Goal: Task Accomplishment & Management: Manage account settings

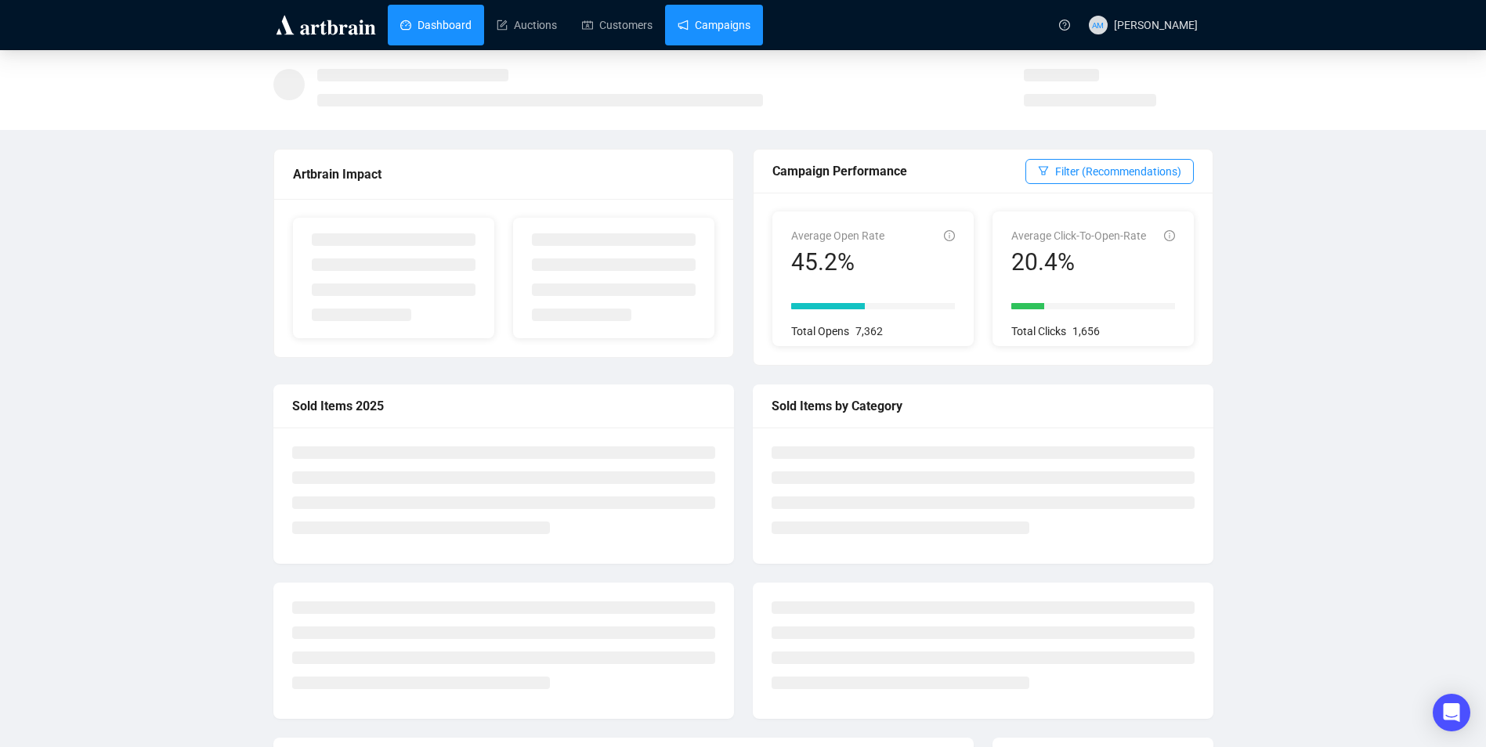
click at [710, 37] on link "Campaigns" at bounding box center [714, 25] width 73 height 41
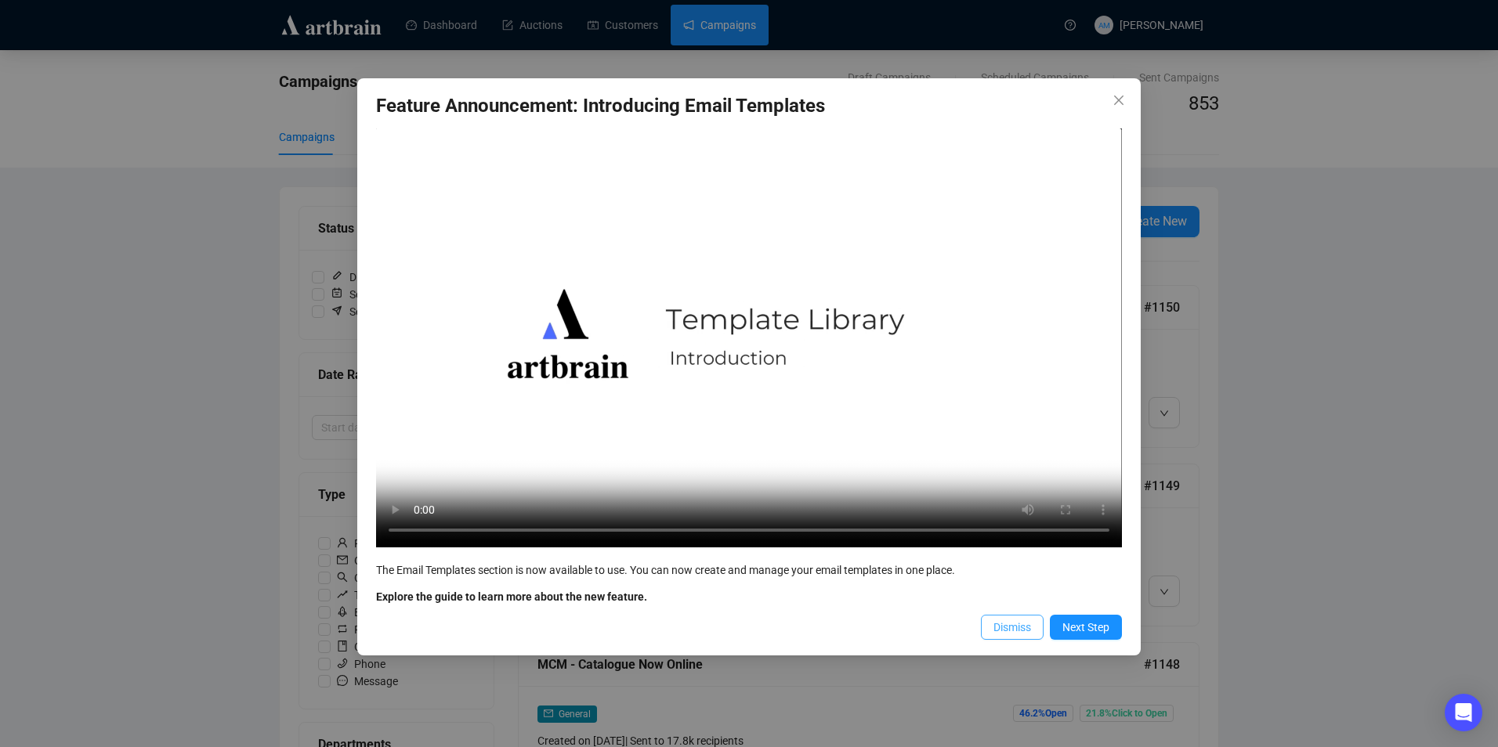
click at [993, 633] on button "Dismiss" at bounding box center [1012, 627] width 63 height 25
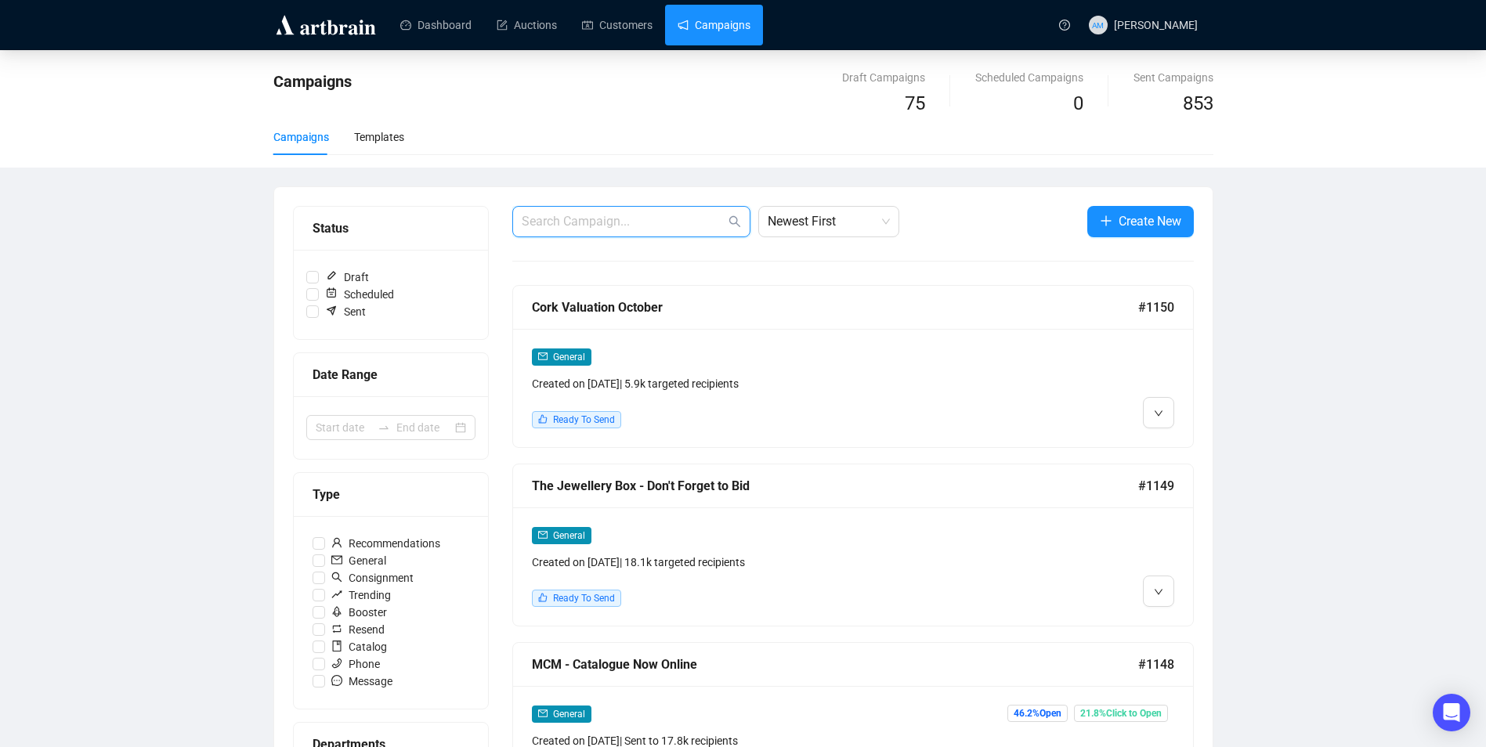
click at [635, 223] on input "text" at bounding box center [624, 221] width 204 height 19
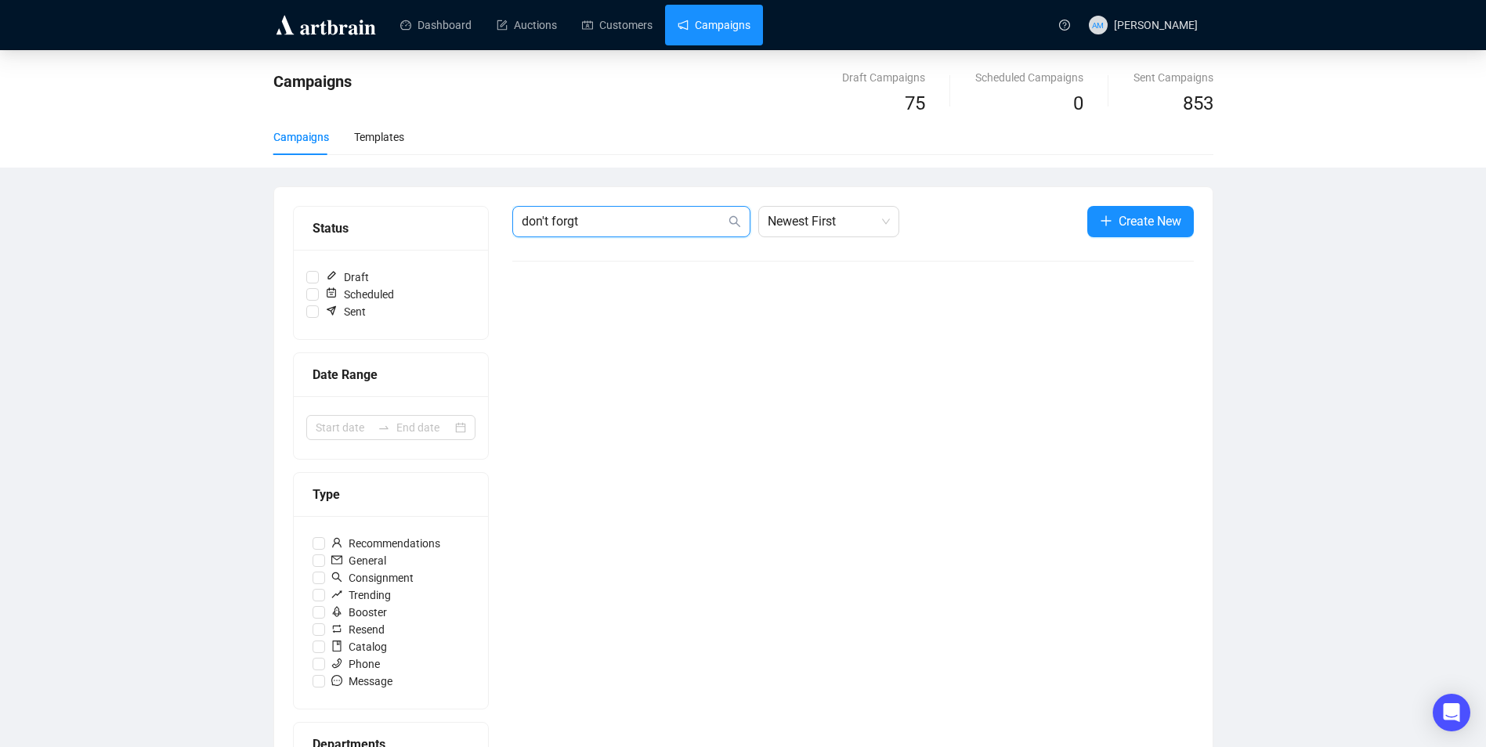
drag, startPoint x: 620, startPoint y: 220, endPoint x: 604, endPoint y: 204, distance: 22.2
click at [619, 220] on input "don't forgt" at bounding box center [624, 221] width 204 height 19
type input "don't forg"
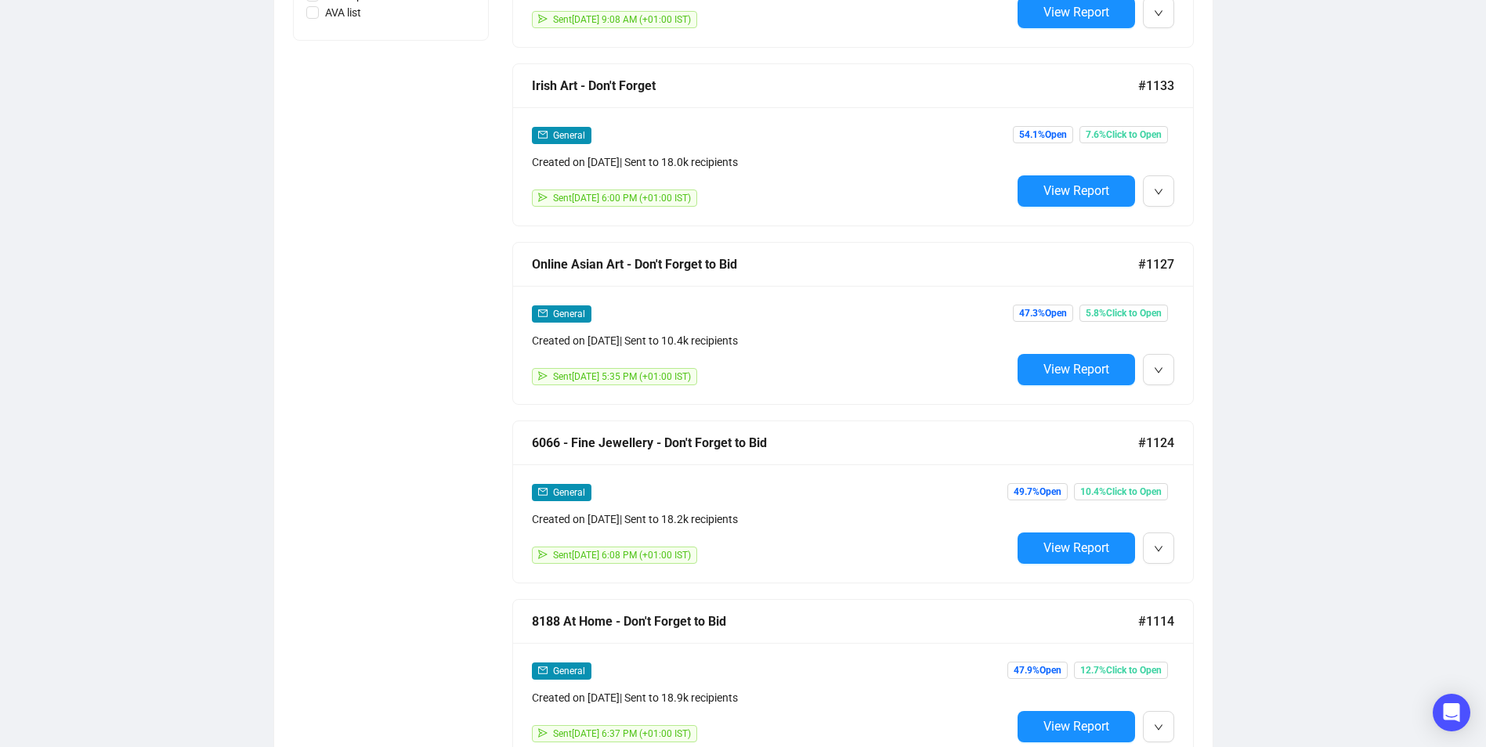
scroll to position [940, 0]
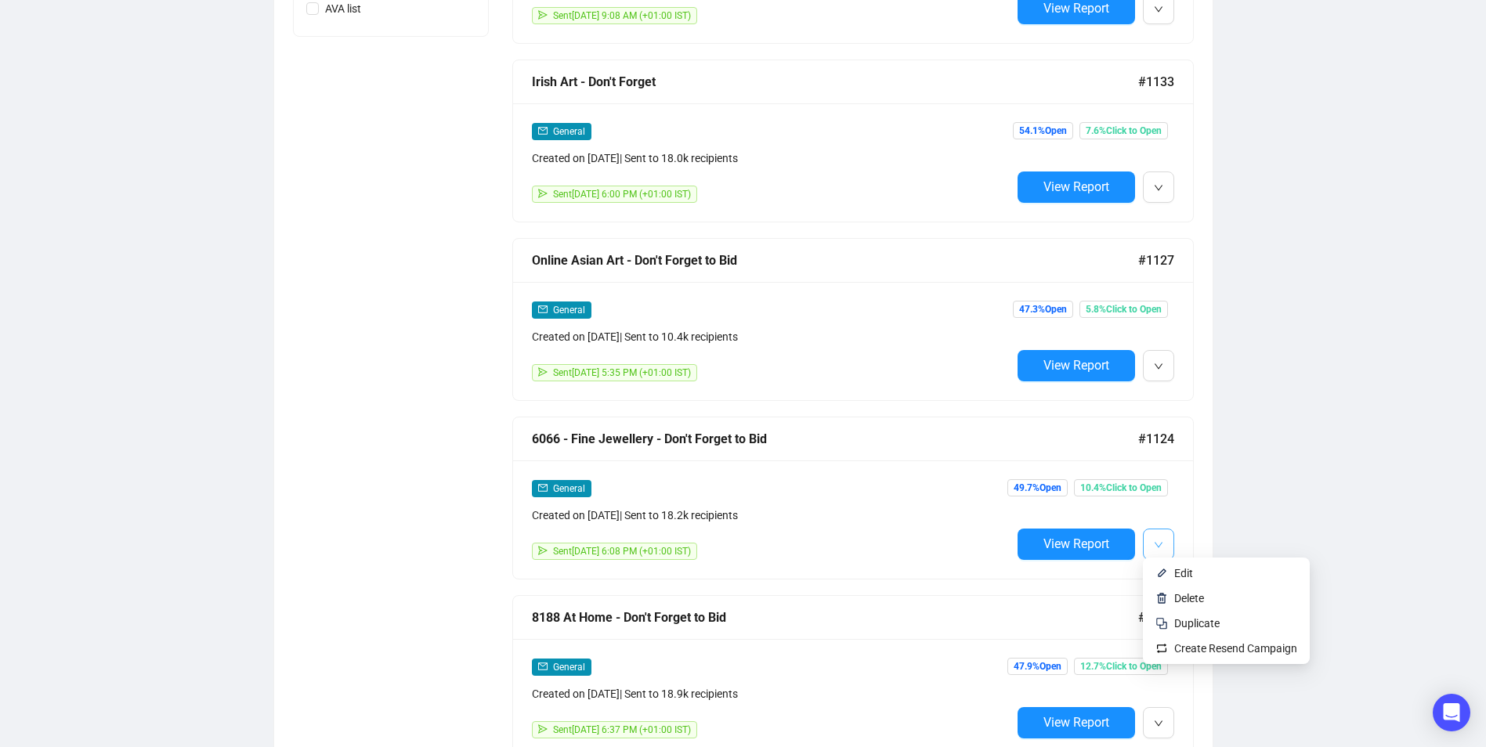
click at [1151, 538] on button "button" at bounding box center [1158, 544] width 31 height 31
click at [1184, 577] on span "Edit" at bounding box center [1183, 573] width 19 height 13
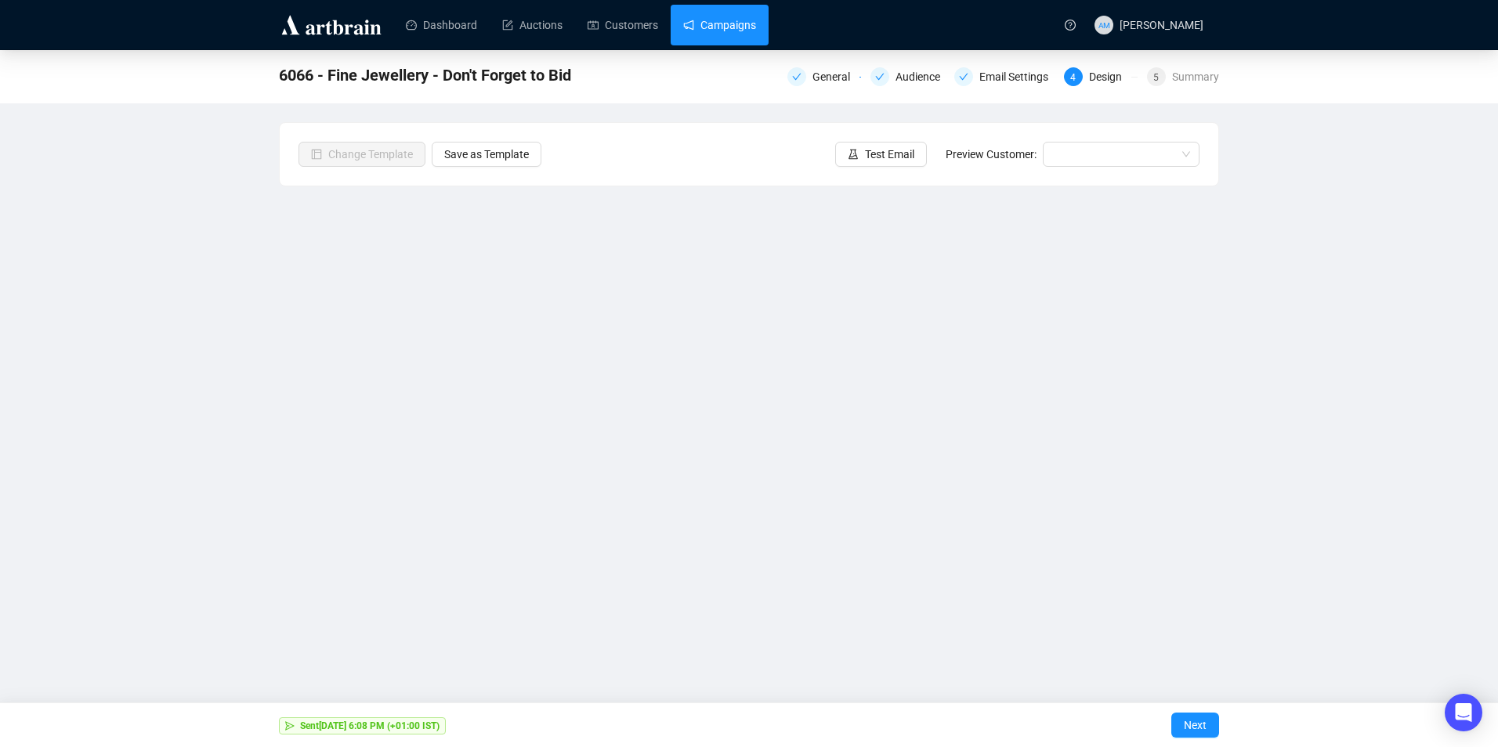
drag, startPoint x: 738, startPoint y: 30, endPoint x: 726, endPoint y: 38, distance: 14.1
click at [738, 29] on link "Campaigns" at bounding box center [719, 25] width 73 height 41
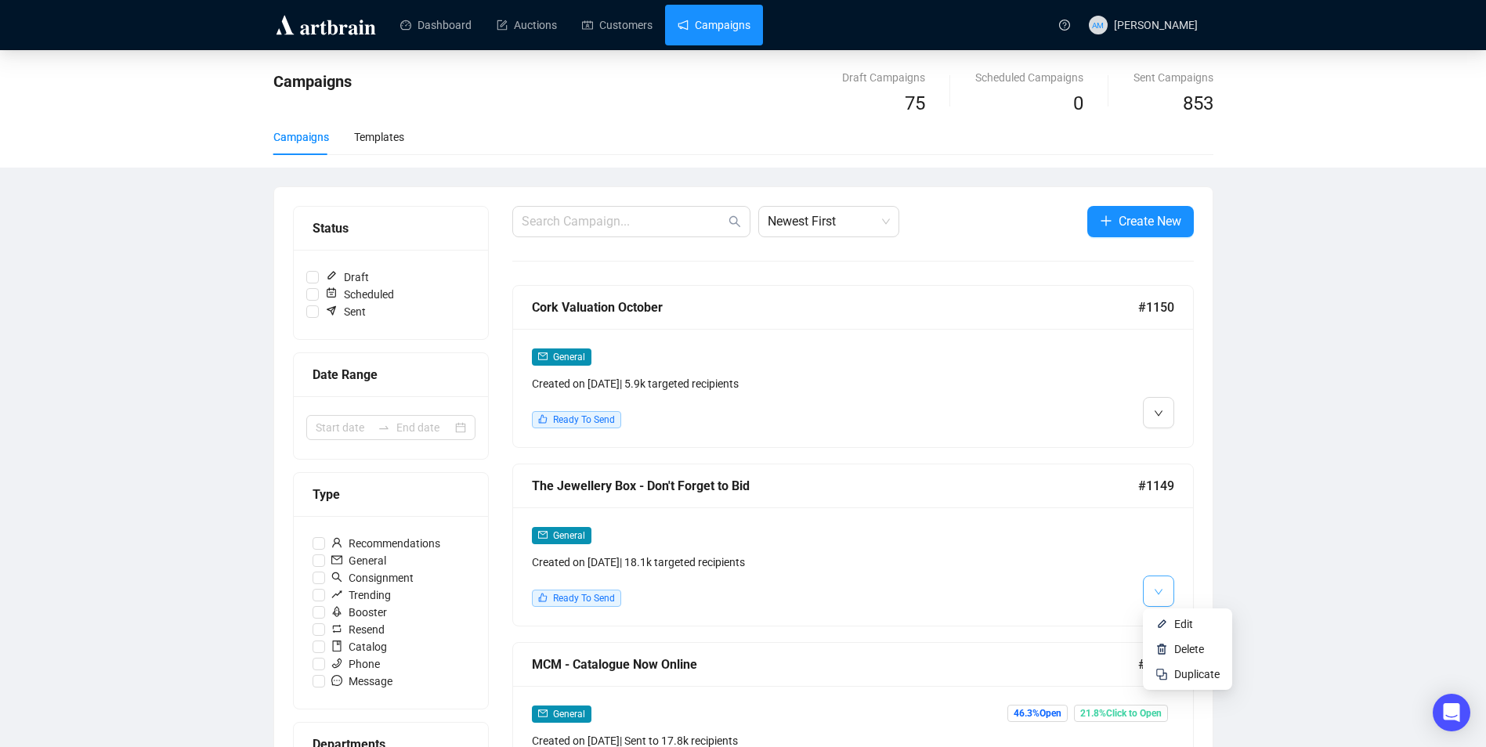
click at [1165, 588] on button "button" at bounding box center [1158, 591] width 31 height 31
click at [1176, 618] on span "Edit" at bounding box center [1183, 624] width 19 height 13
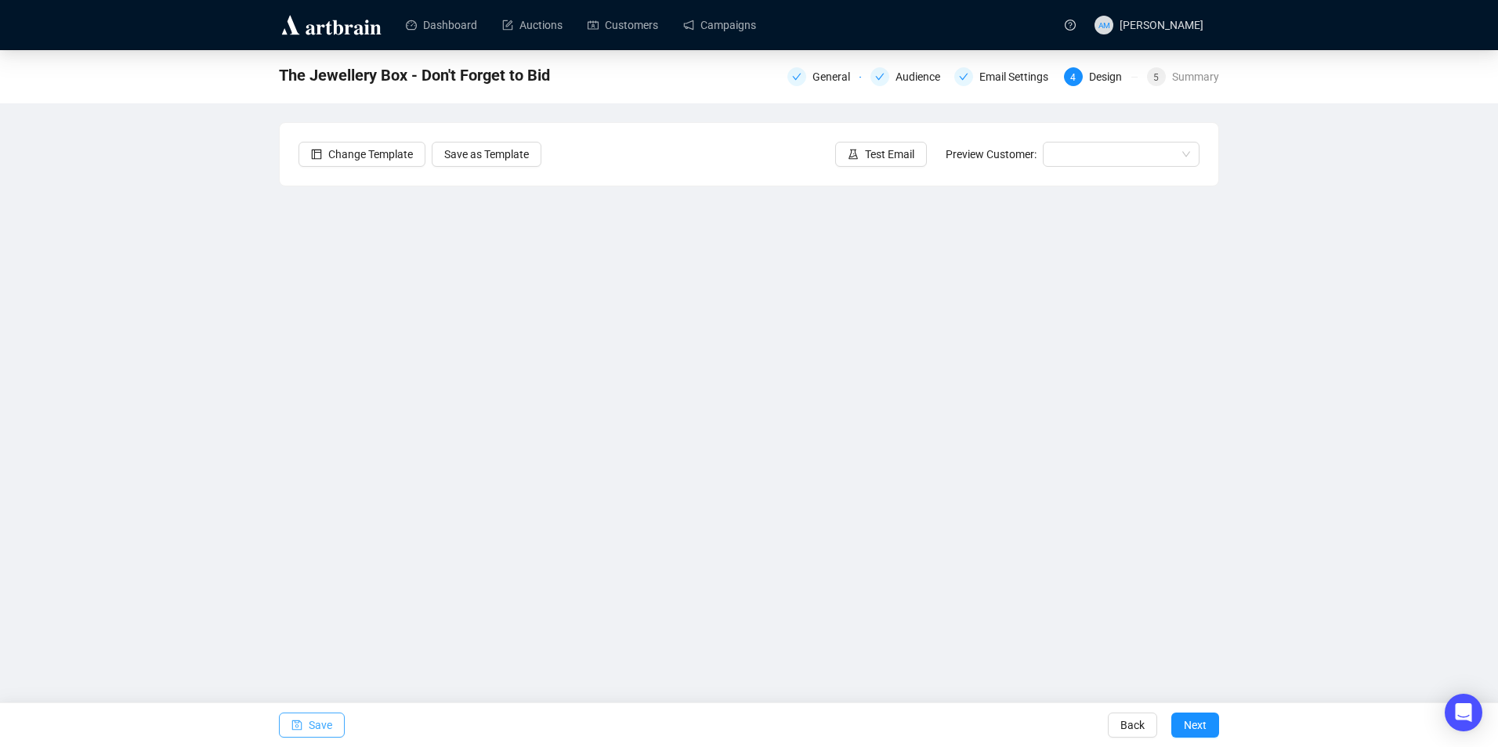
click at [323, 731] on span "Save" at bounding box center [321, 726] width 24 height 44
click at [295, 730] on icon "save" at bounding box center [297, 726] width 10 height 10
click at [890, 158] on span "Test Email" at bounding box center [889, 154] width 49 height 17
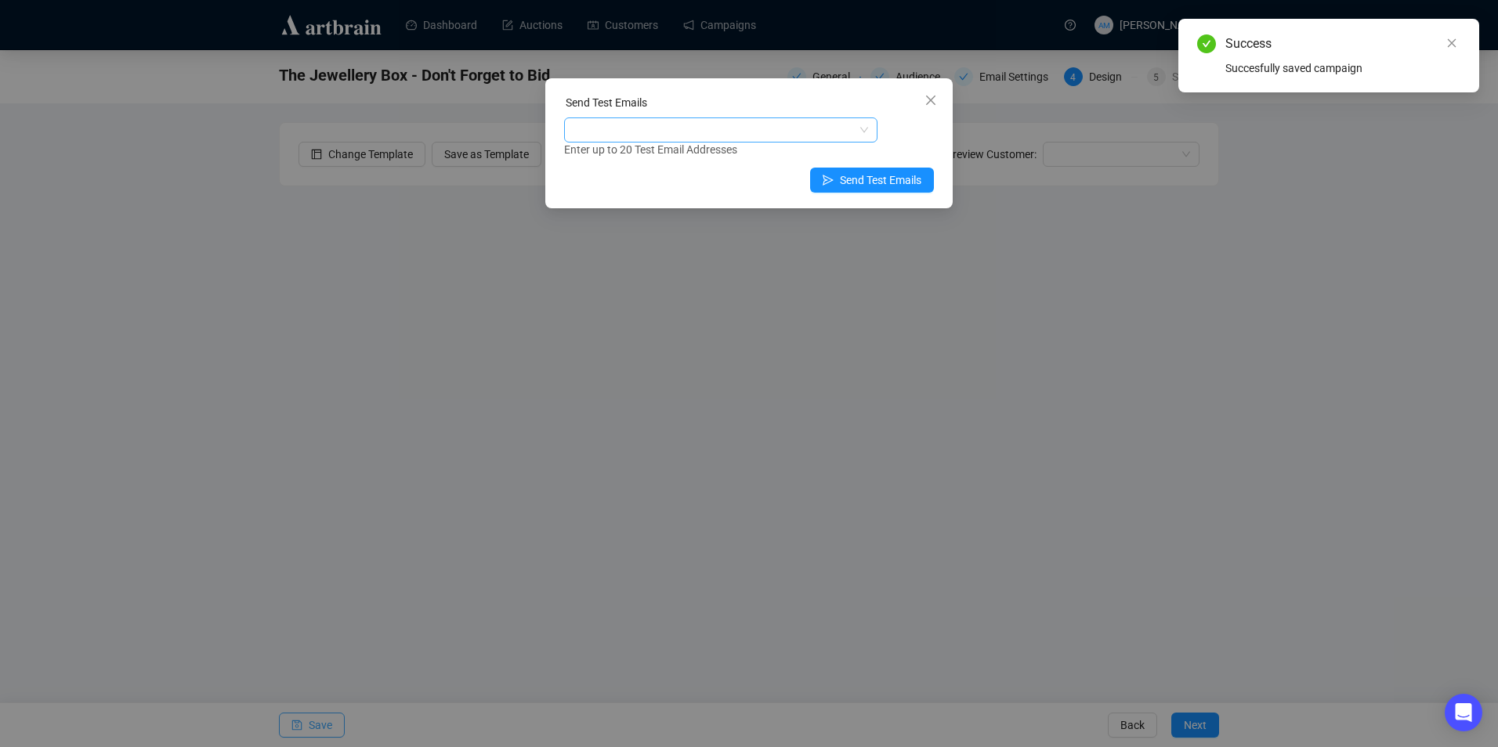
click at [676, 128] on div at bounding box center [712, 130] width 291 height 22
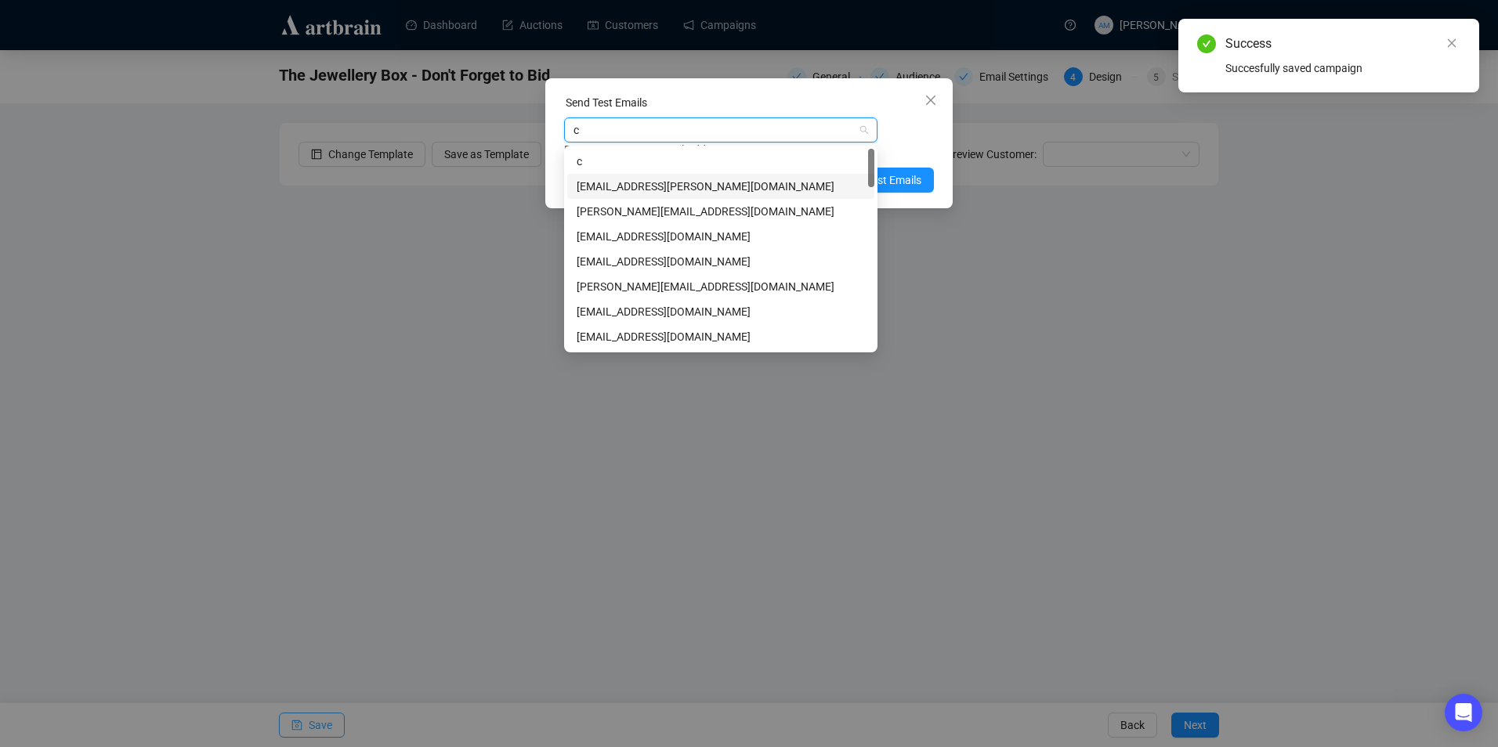
type input "cl"
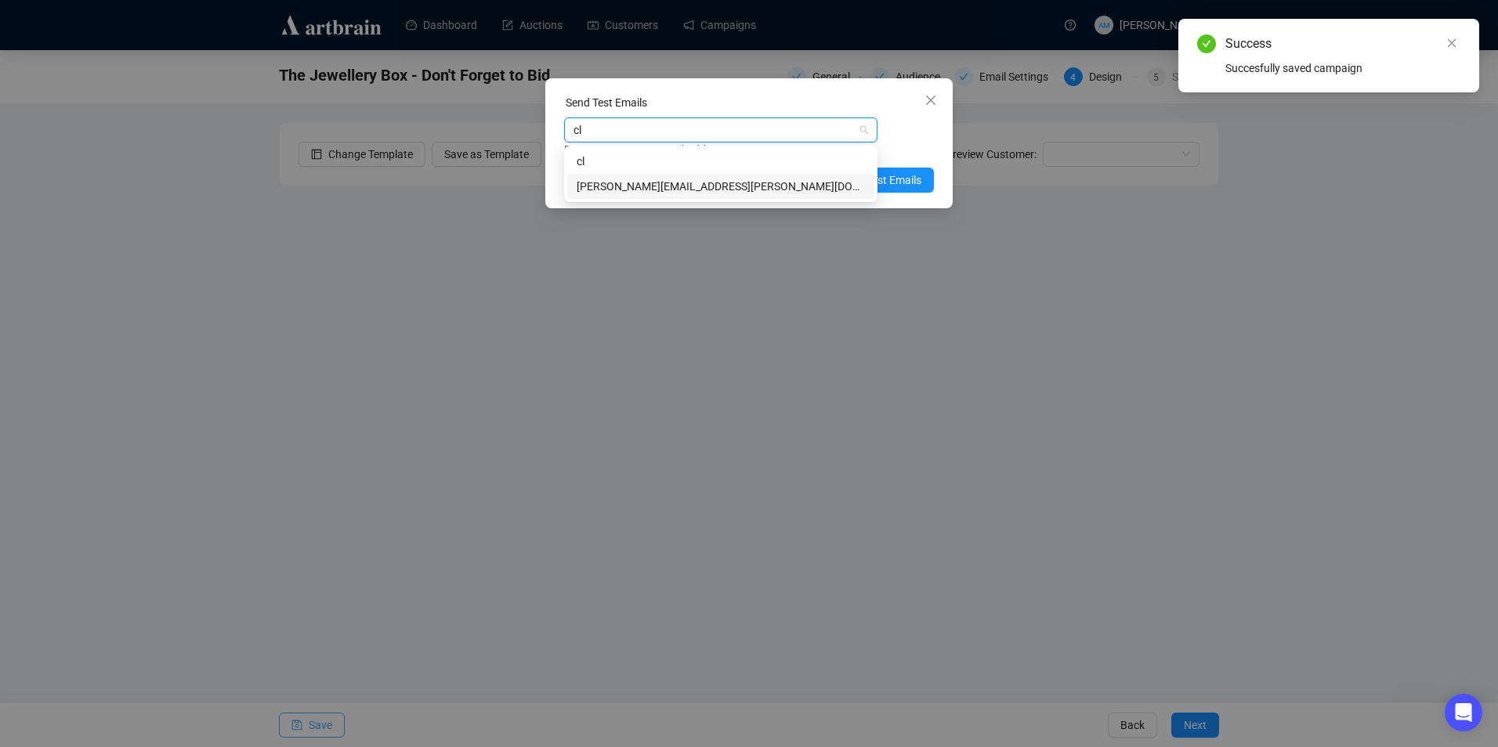
click at [671, 184] on div "[PERSON_NAME][EMAIL_ADDRESS][PERSON_NAME][DOMAIN_NAME]" at bounding box center [721, 186] width 288 height 17
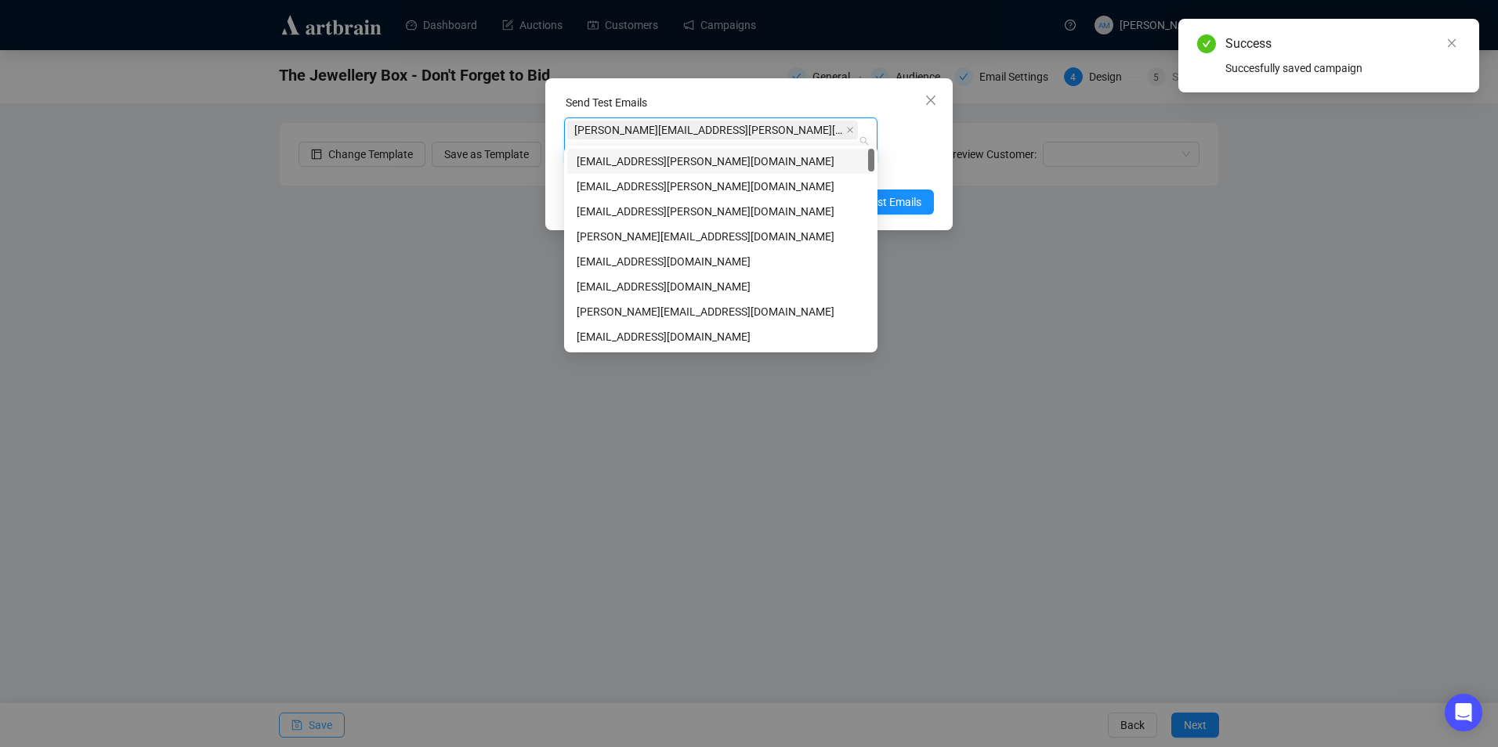
click at [927, 129] on div "[PERSON_NAME][EMAIL_ADDRESS][PERSON_NAME][DOMAIN_NAME] Enter up to 20 Test Emai…" at bounding box center [749, 149] width 370 height 63
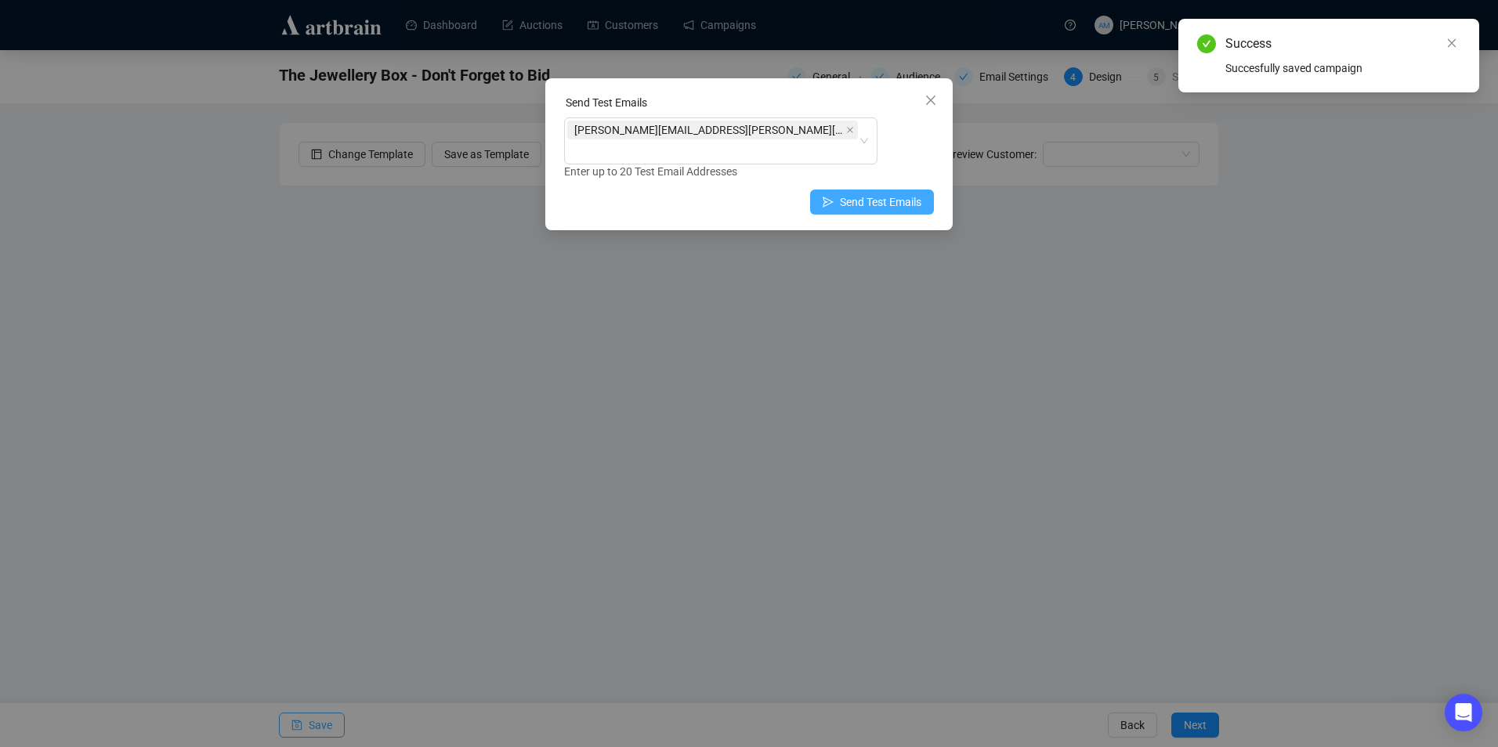
click at [914, 194] on span "Send Test Emails" at bounding box center [880, 202] width 81 height 17
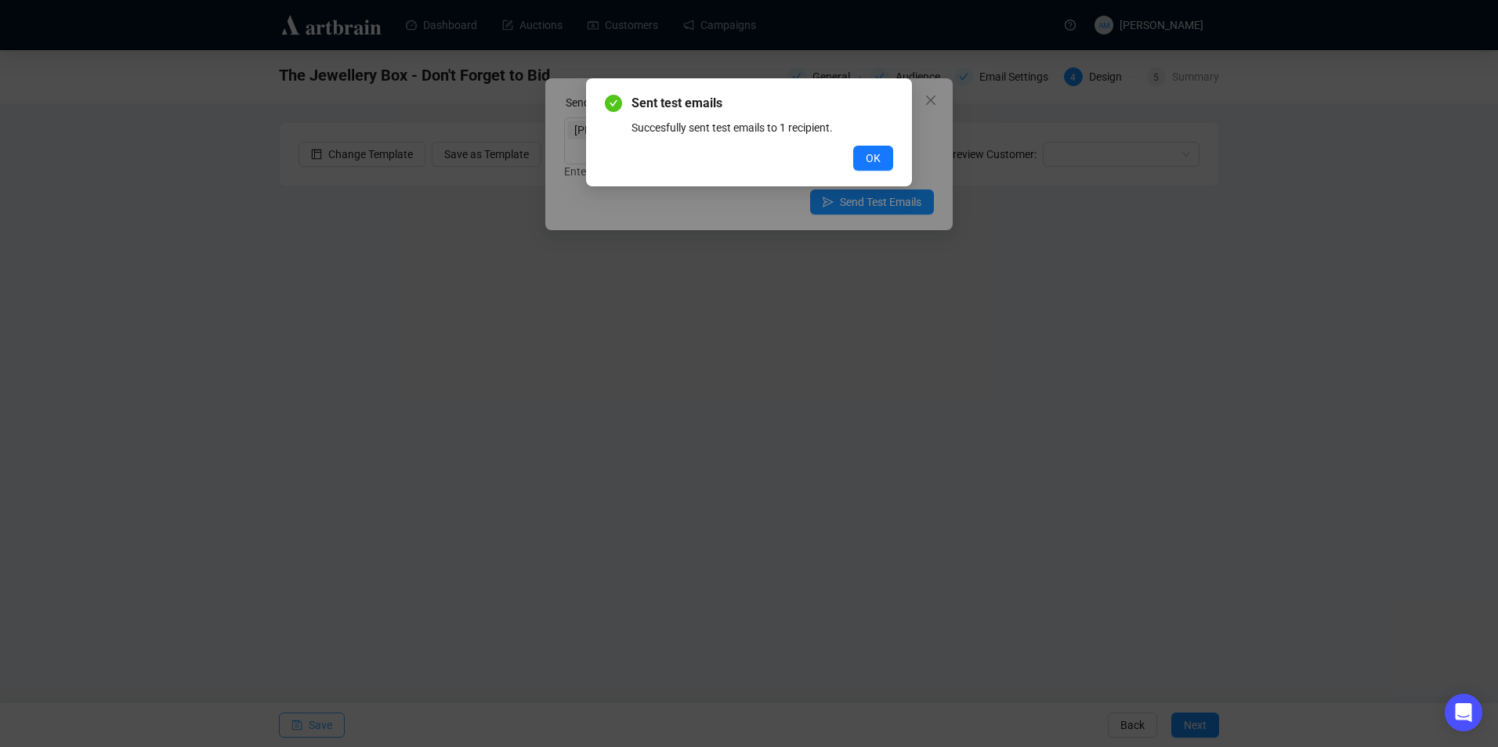
click at [879, 152] on span "OK" at bounding box center [873, 158] width 15 height 17
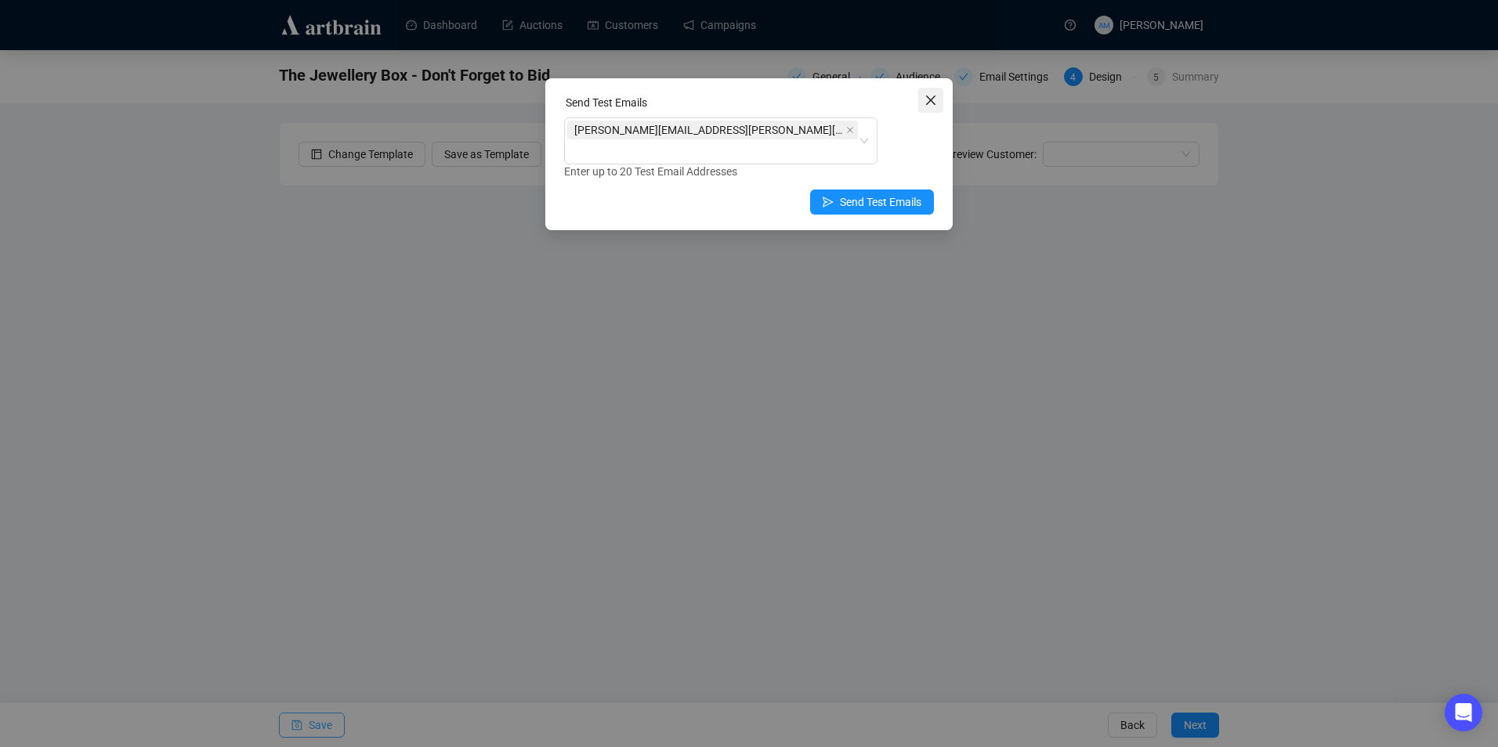
click at [935, 94] on icon "close" at bounding box center [930, 100] width 13 height 13
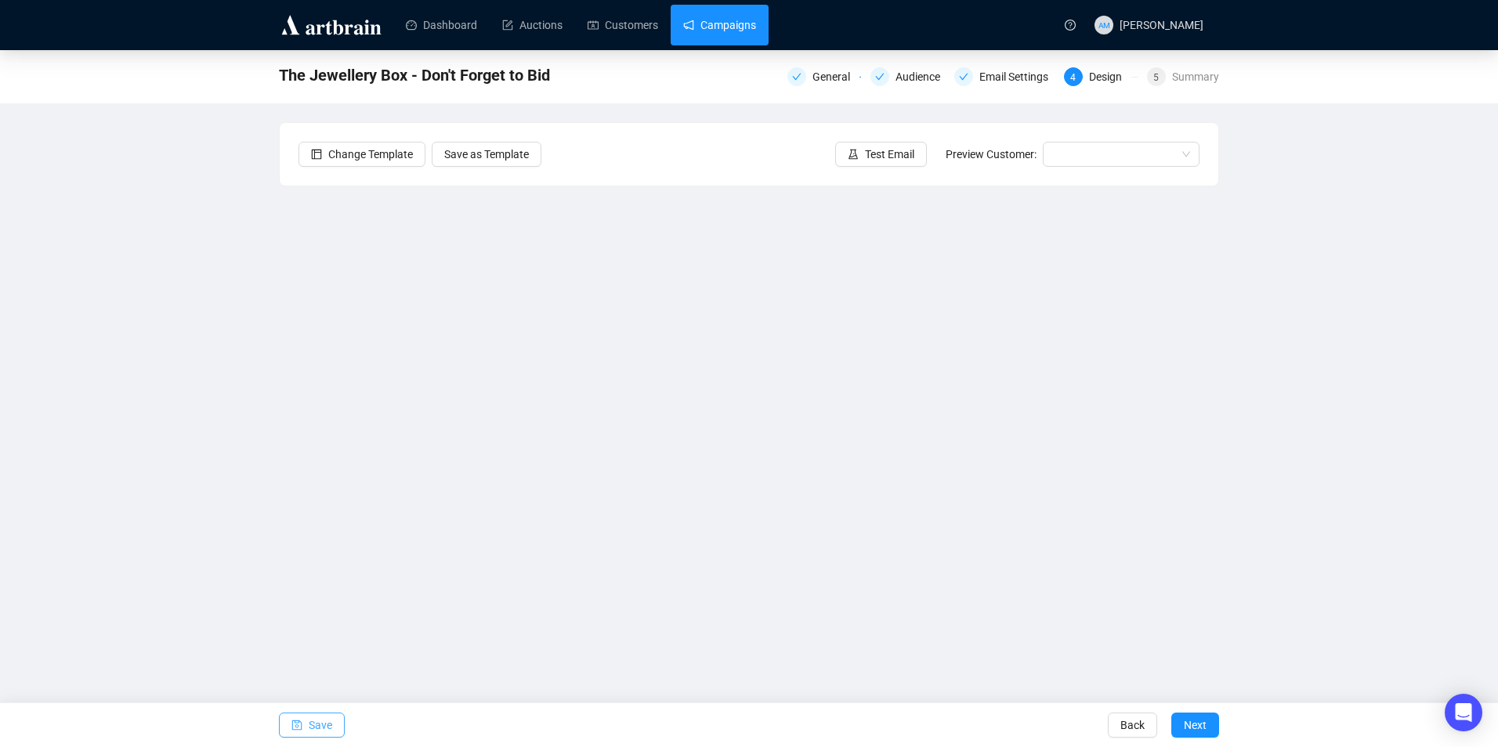
click at [718, 28] on link "Campaigns" at bounding box center [719, 25] width 73 height 41
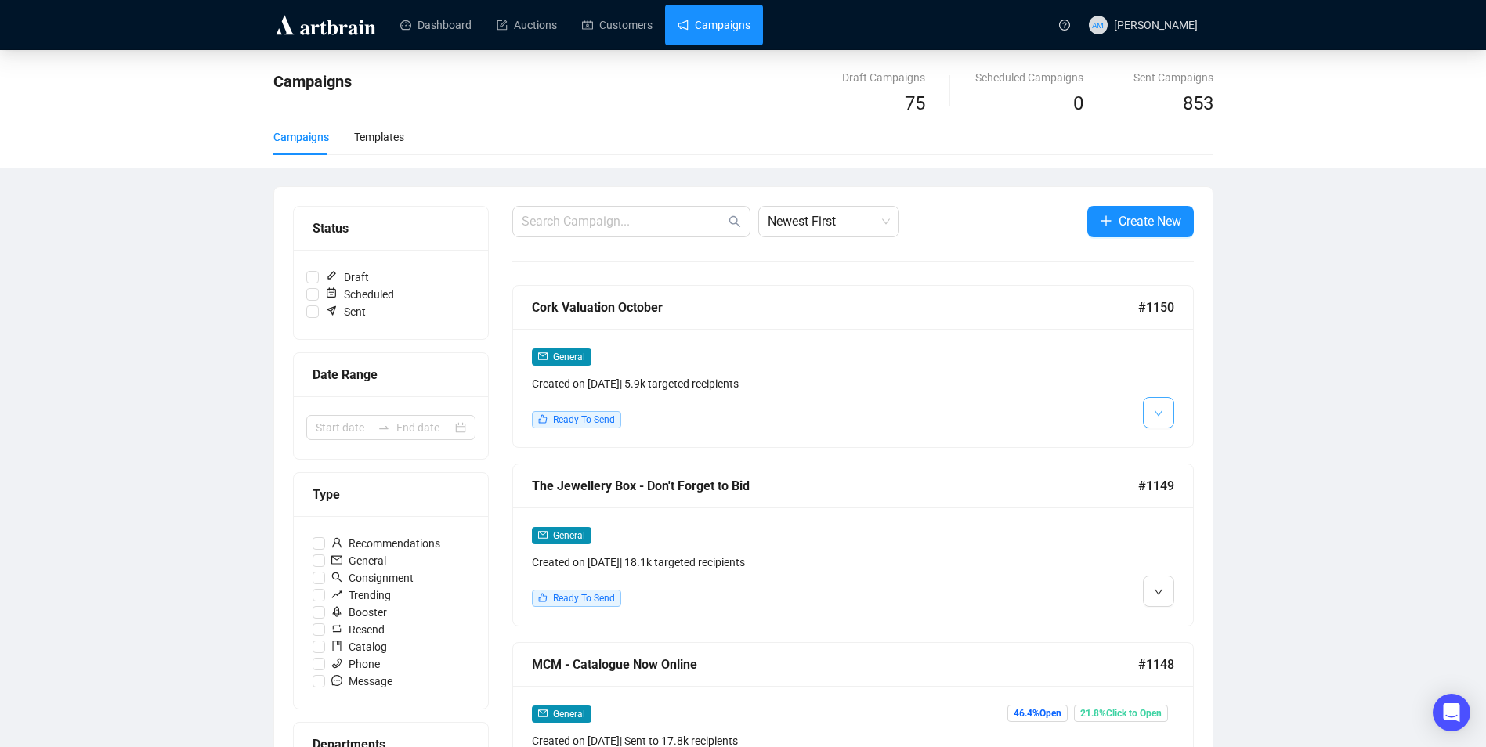
click at [1161, 413] on icon "down" at bounding box center [1158, 413] width 9 height 9
click at [1033, 407] on div at bounding box center [1092, 388] width 163 height 81
click at [1161, 595] on icon "down" at bounding box center [1158, 592] width 9 height 9
click at [1171, 618] on li "Edit" at bounding box center [1187, 624] width 83 height 25
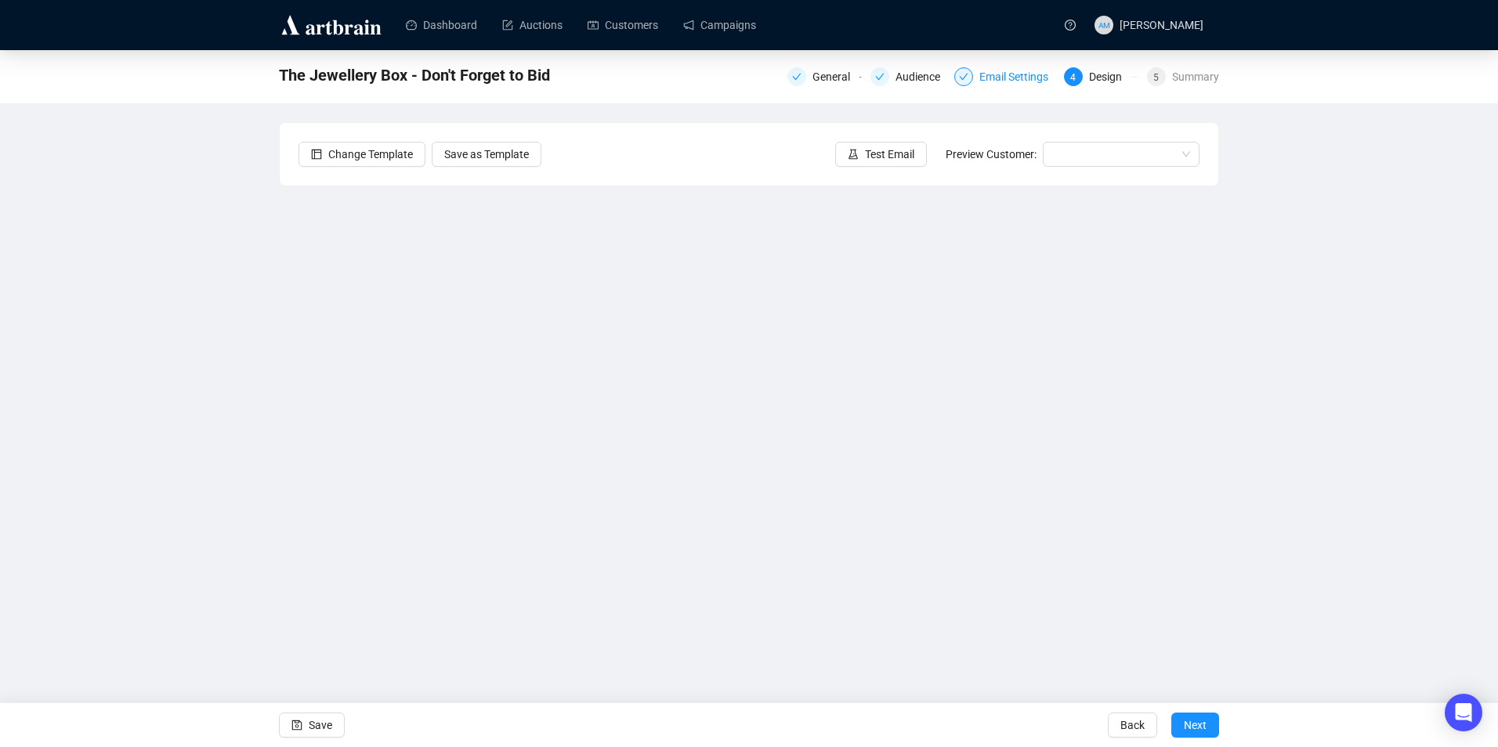
click at [1033, 81] on div "Email Settings" at bounding box center [1018, 76] width 78 height 19
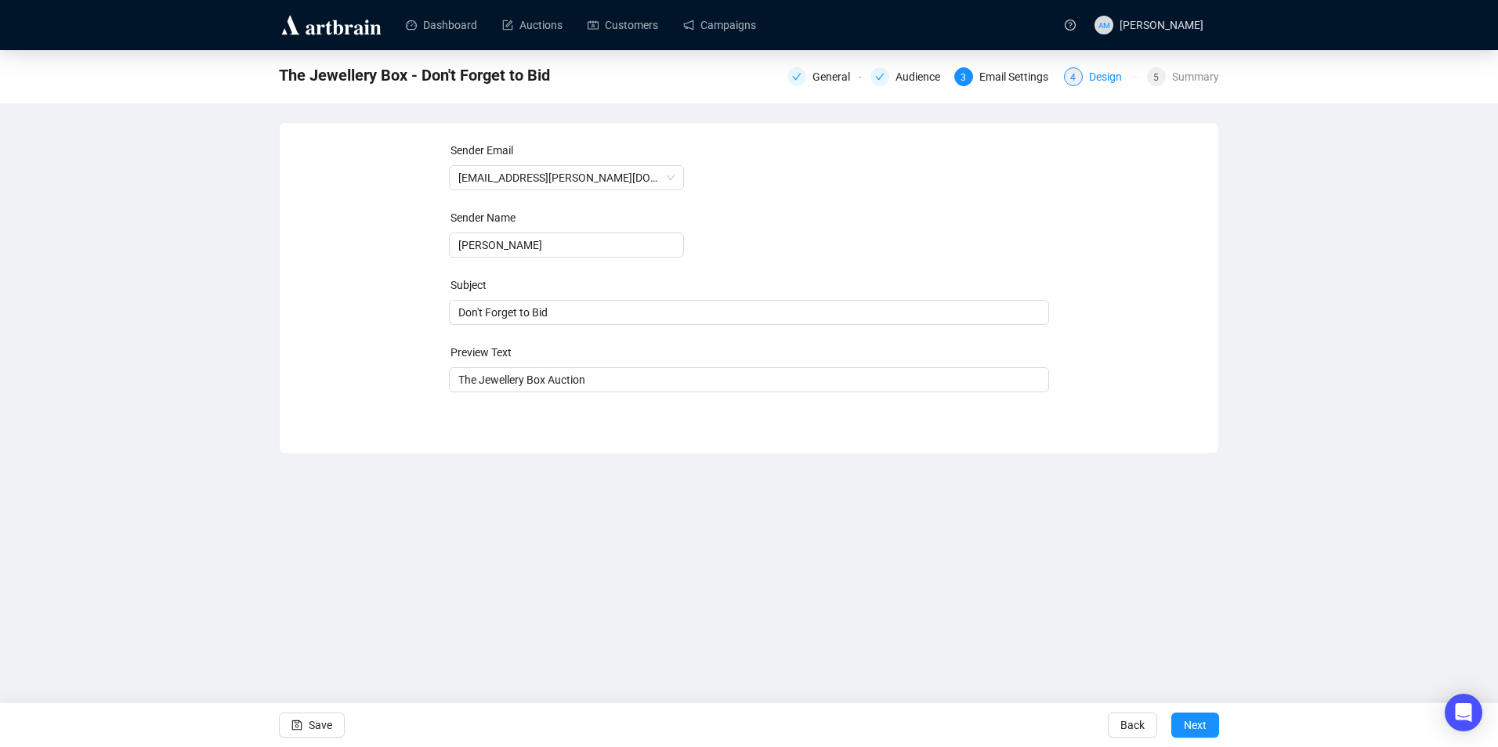
click at [1108, 70] on div "Design" at bounding box center [1110, 76] width 42 height 19
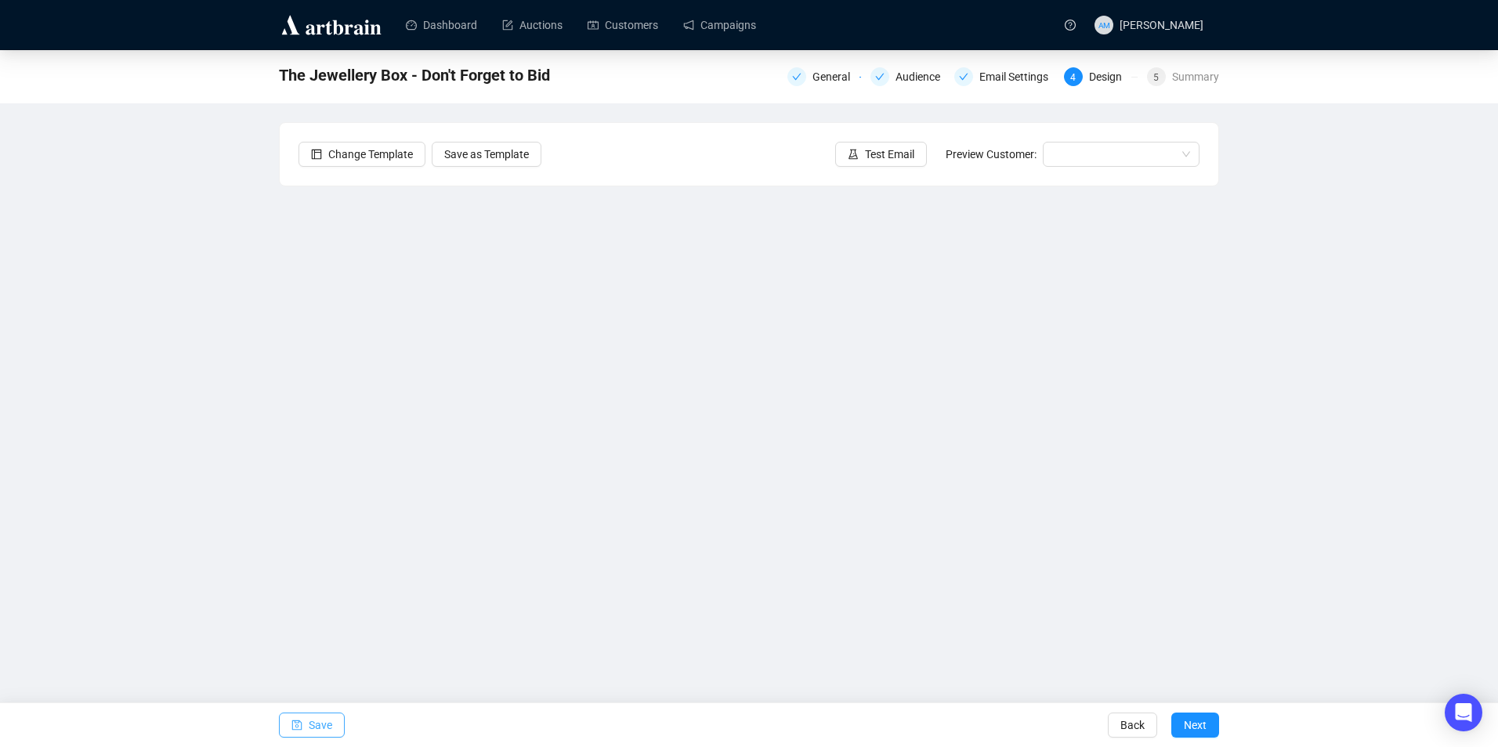
click at [331, 721] on span "Save" at bounding box center [321, 726] width 24 height 44
click at [884, 150] on span "Test Email" at bounding box center [889, 154] width 49 height 17
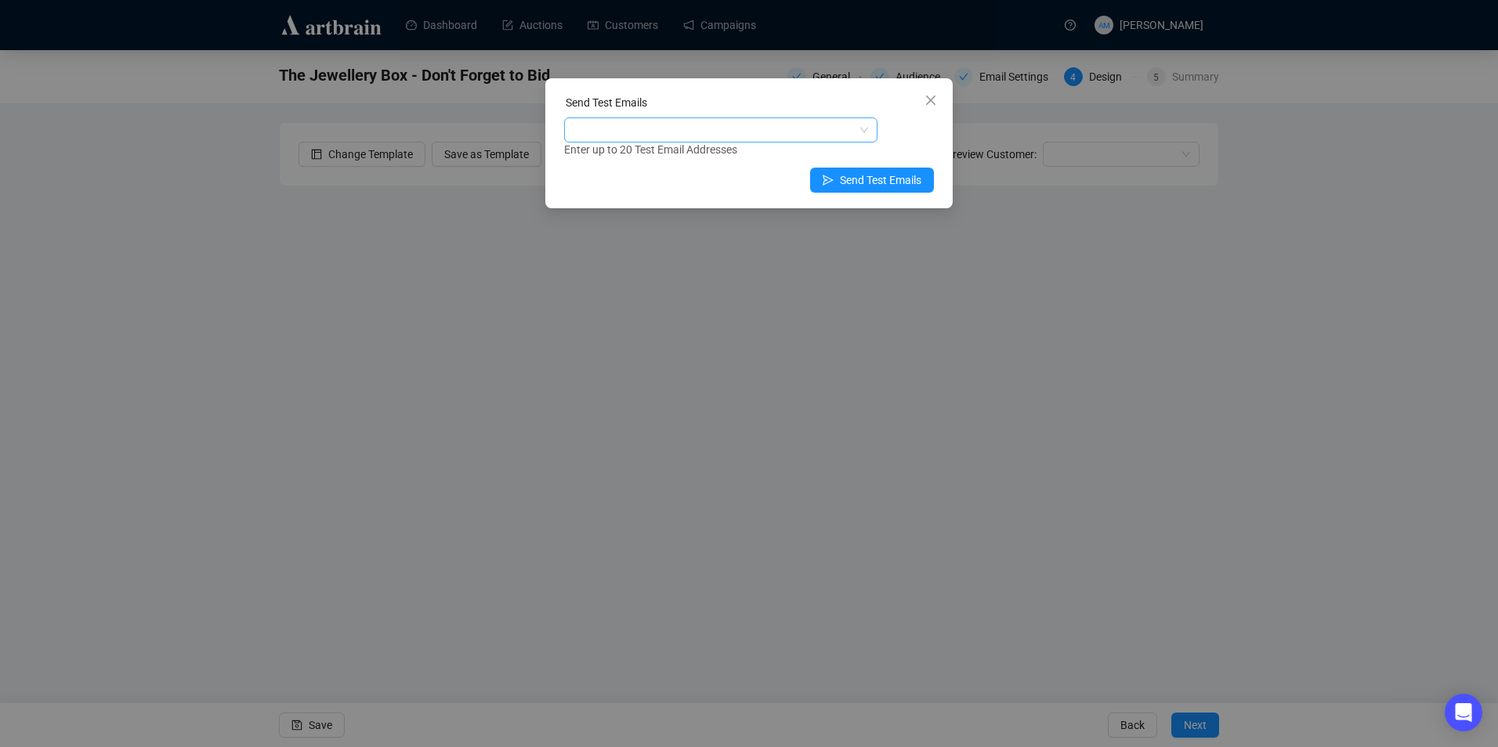
click at [798, 131] on div at bounding box center [712, 130] width 291 height 22
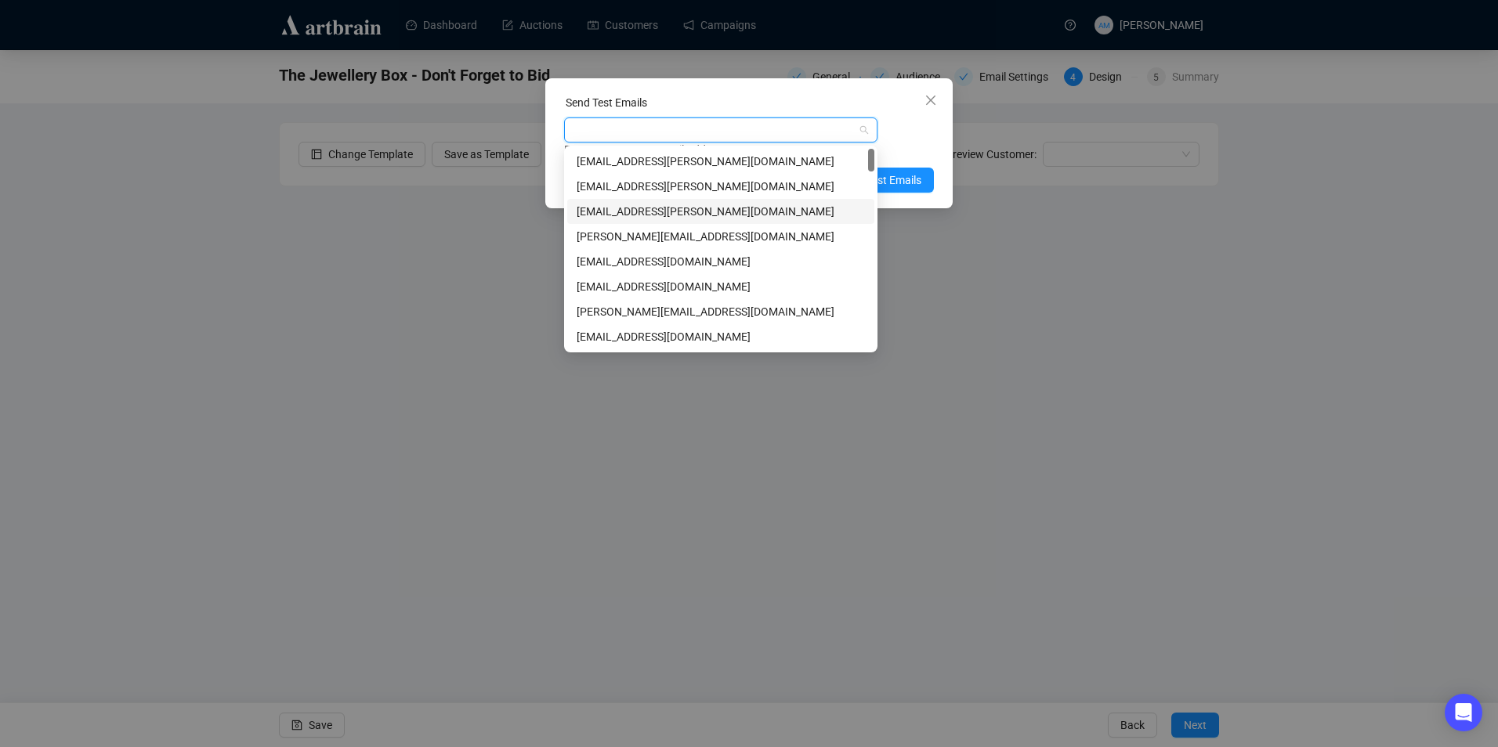
click at [659, 215] on div "[EMAIL_ADDRESS][PERSON_NAME][DOMAIN_NAME]" at bounding box center [721, 211] width 288 height 17
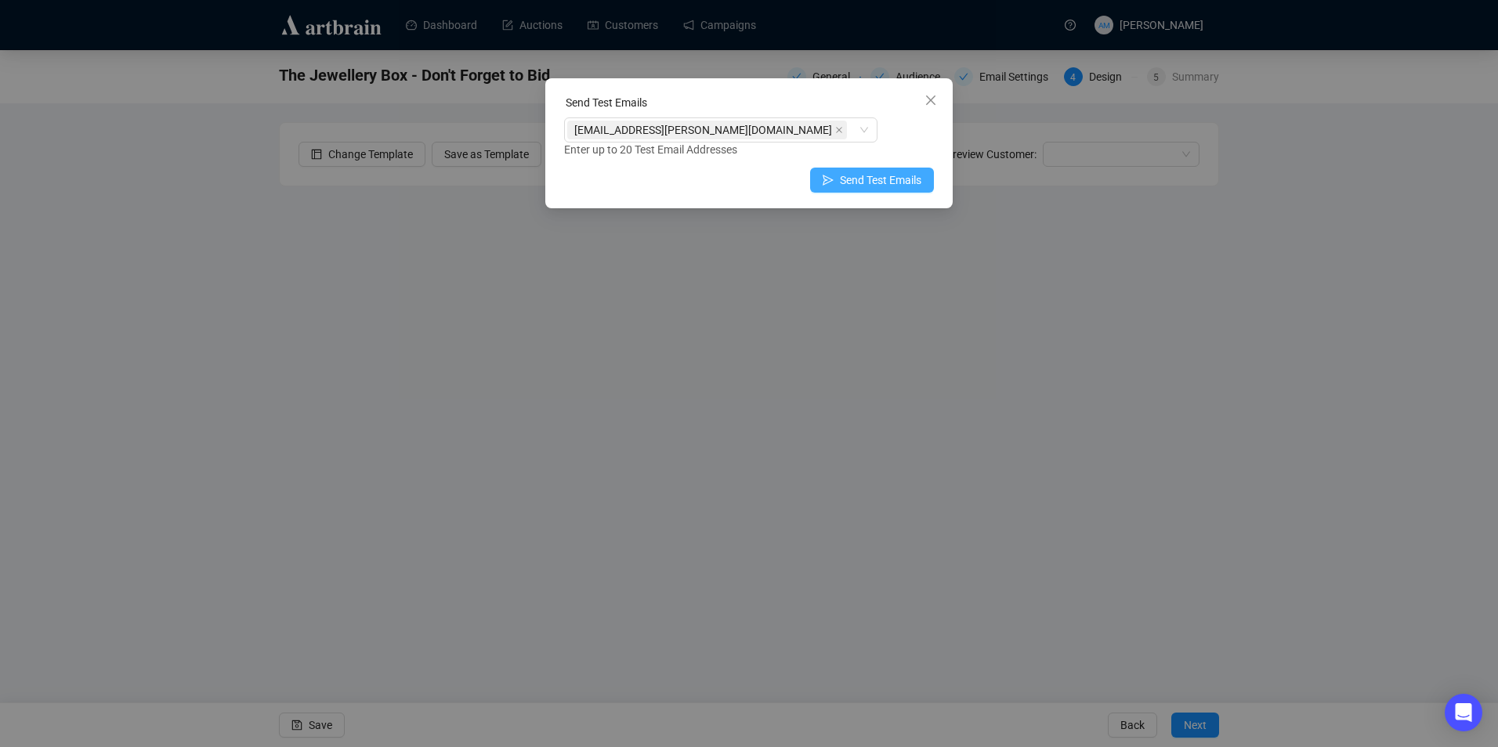
click at [906, 179] on span "Send Test Emails" at bounding box center [880, 180] width 81 height 17
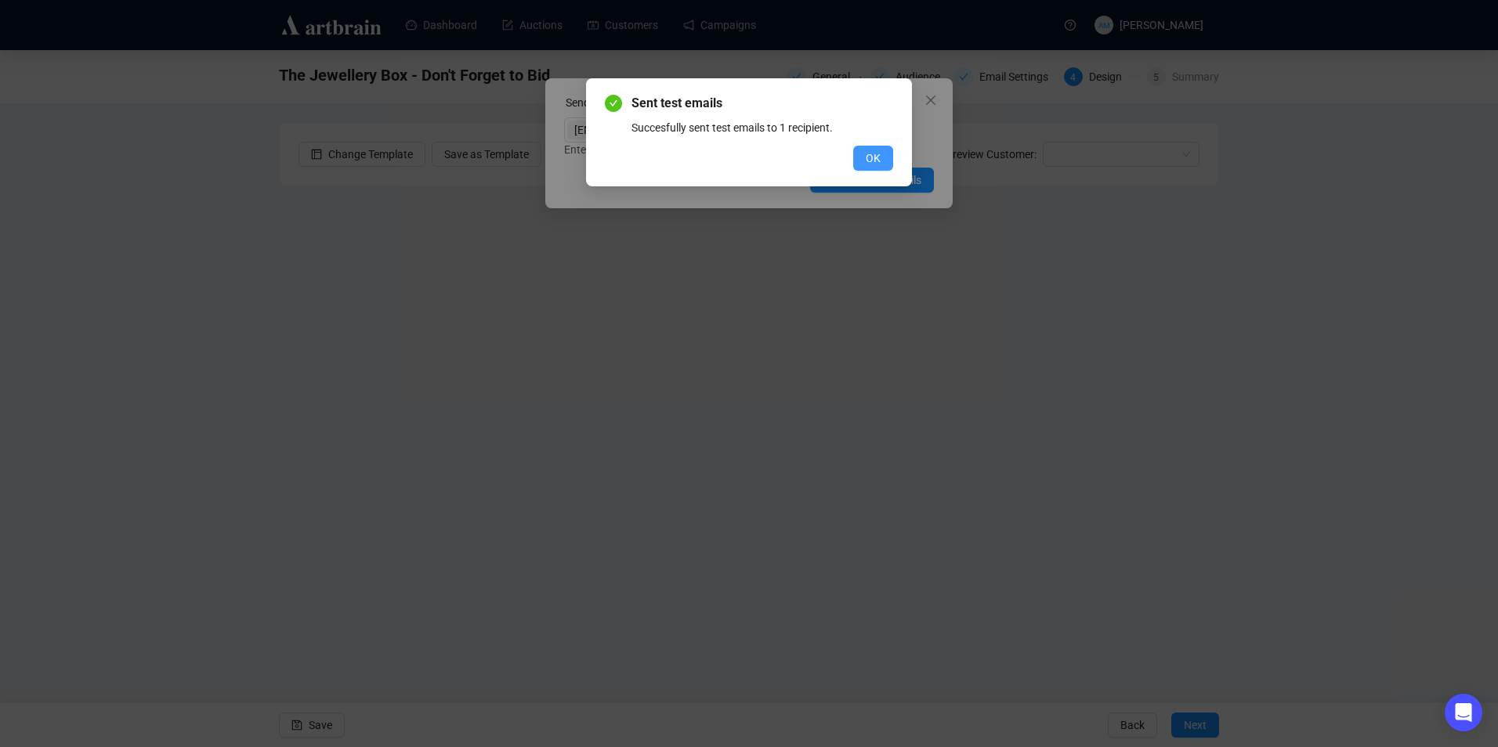
click at [864, 159] on button "OK" at bounding box center [873, 158] width 40 height 25
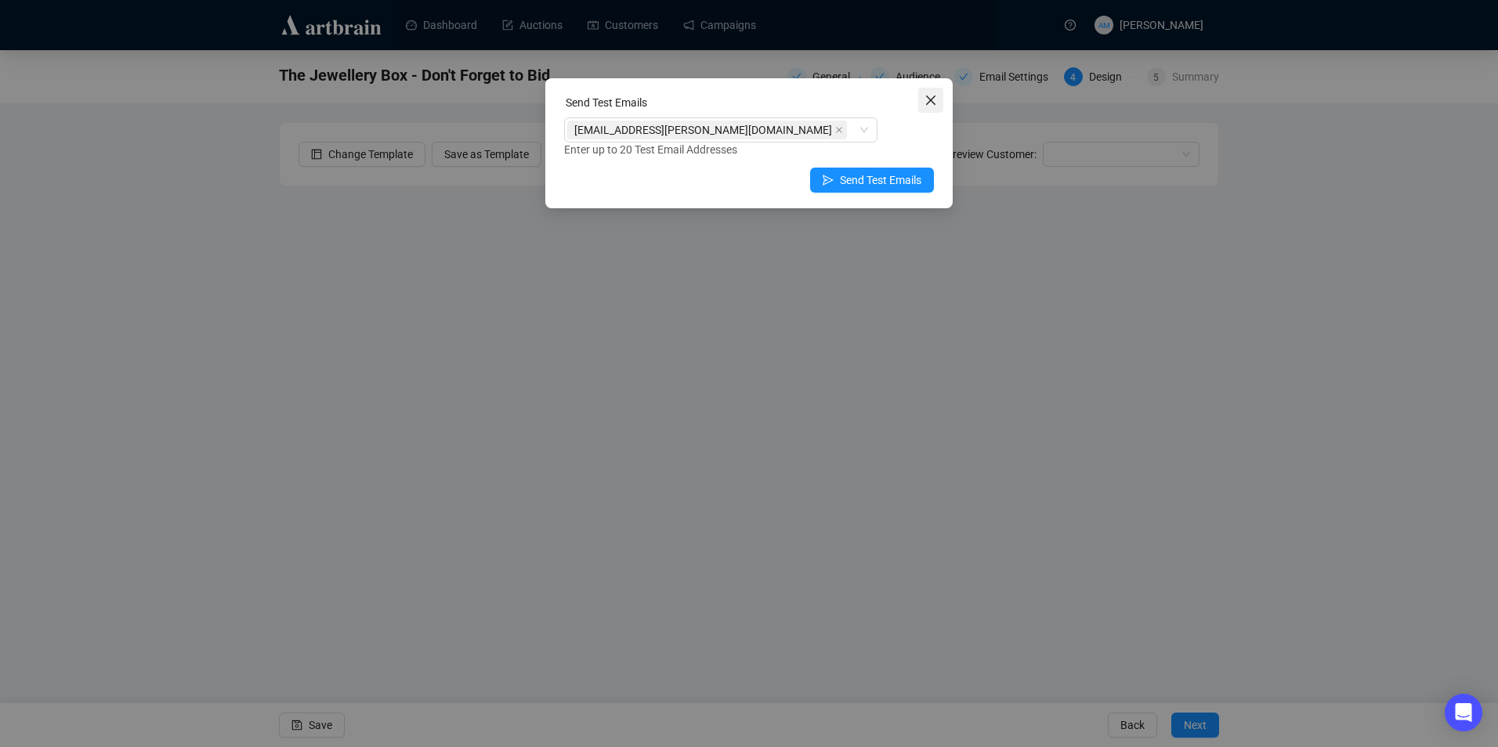
click at [938, 95] on span "Close" at bounding box center [930, 100] width 25 height 13
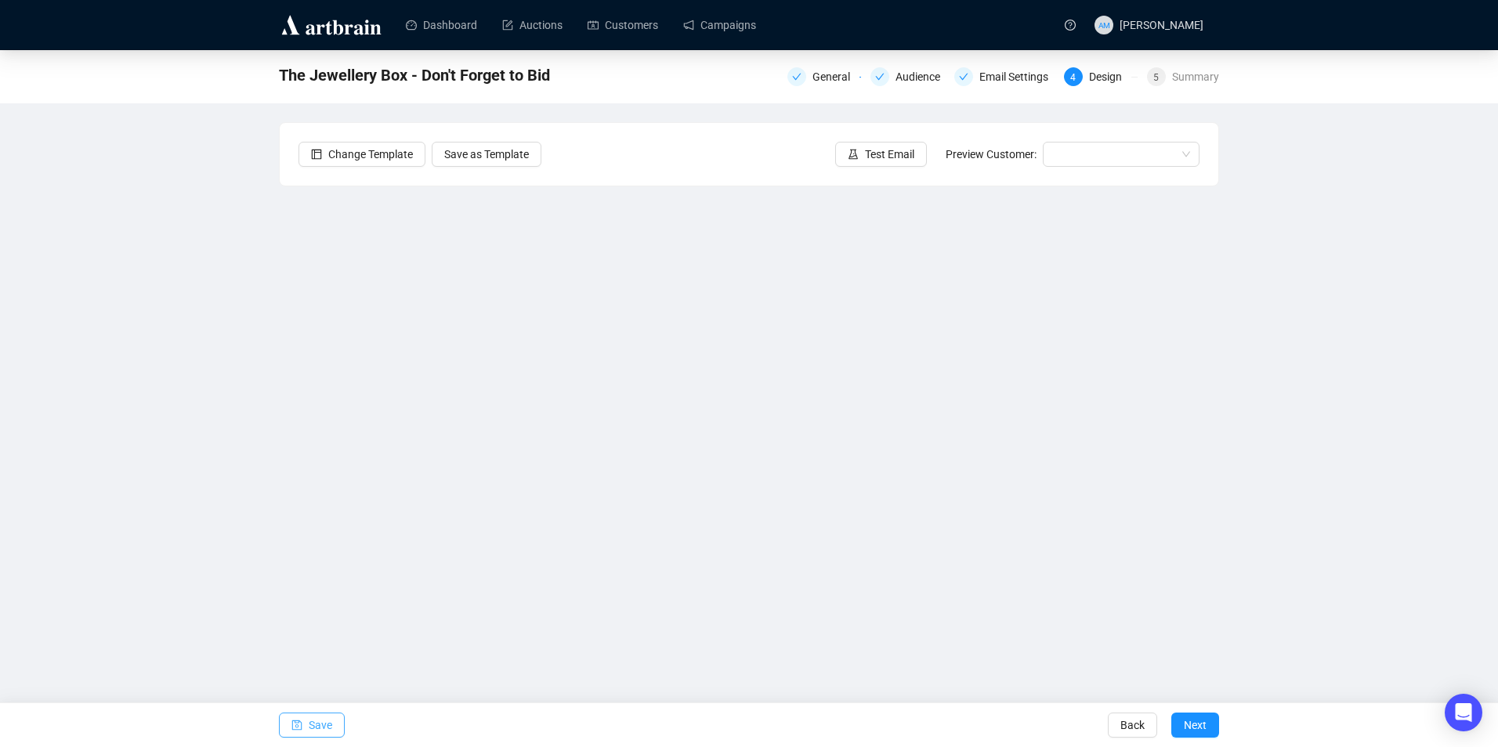
click at [325, 726] on span "Save" at bounding box center [321, 726] width 24 height 44
click at [307, 726] on button "Save" at bounding box center [312, 725] width 66 height 25
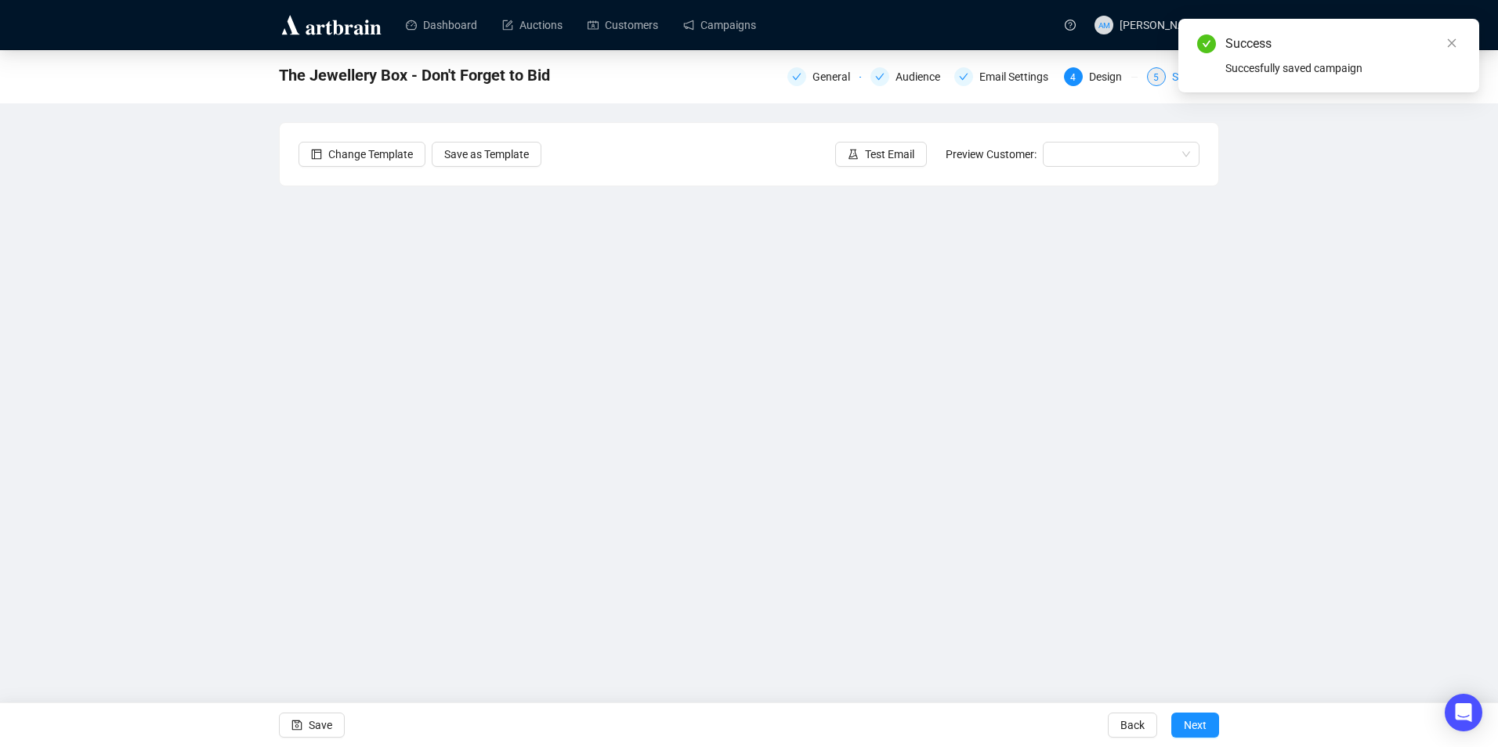
click at [1153, 82] on div "5" at bounding box center [1156, 76] width 19 height 19
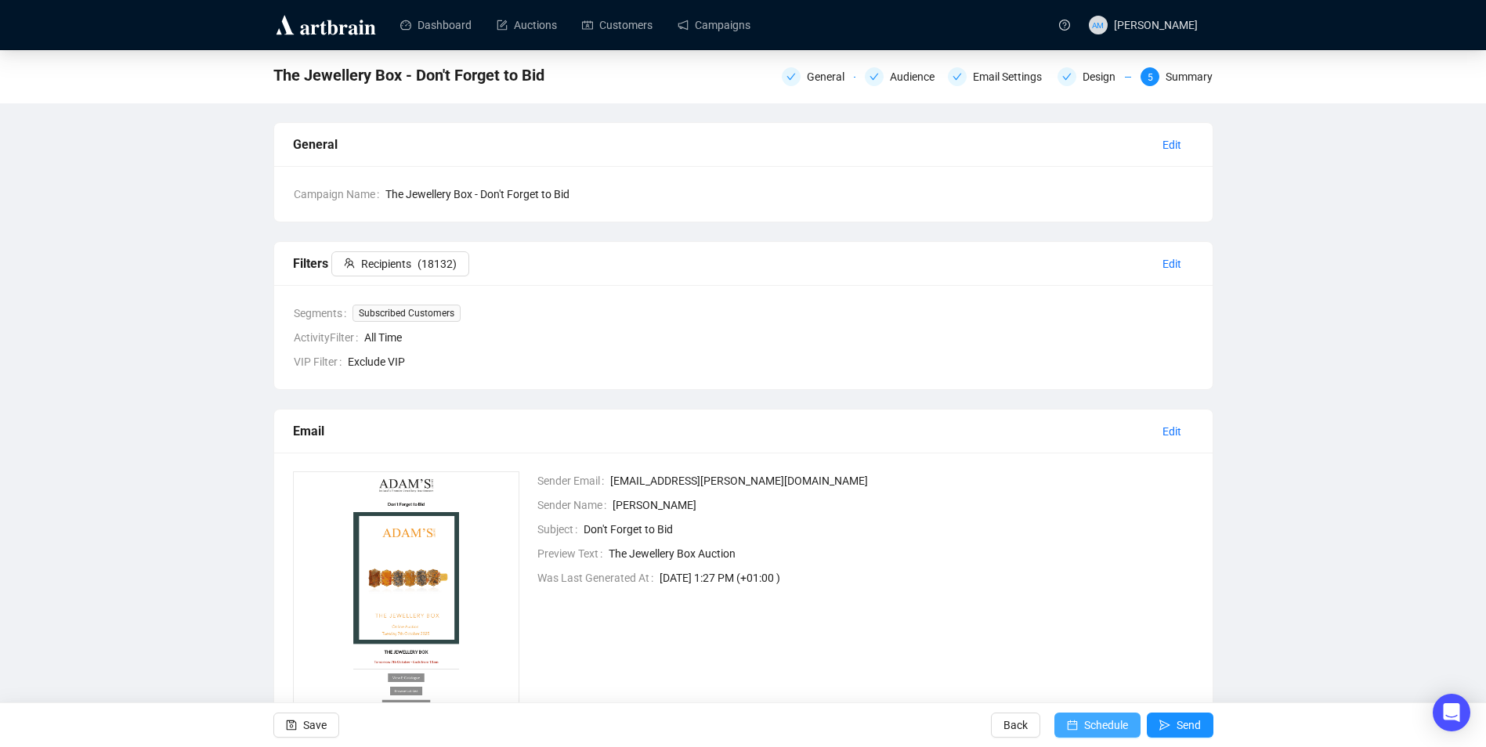
click at [1114, 730] on span "Schedule" at bounding box center [1106, 726] width 44 height 44
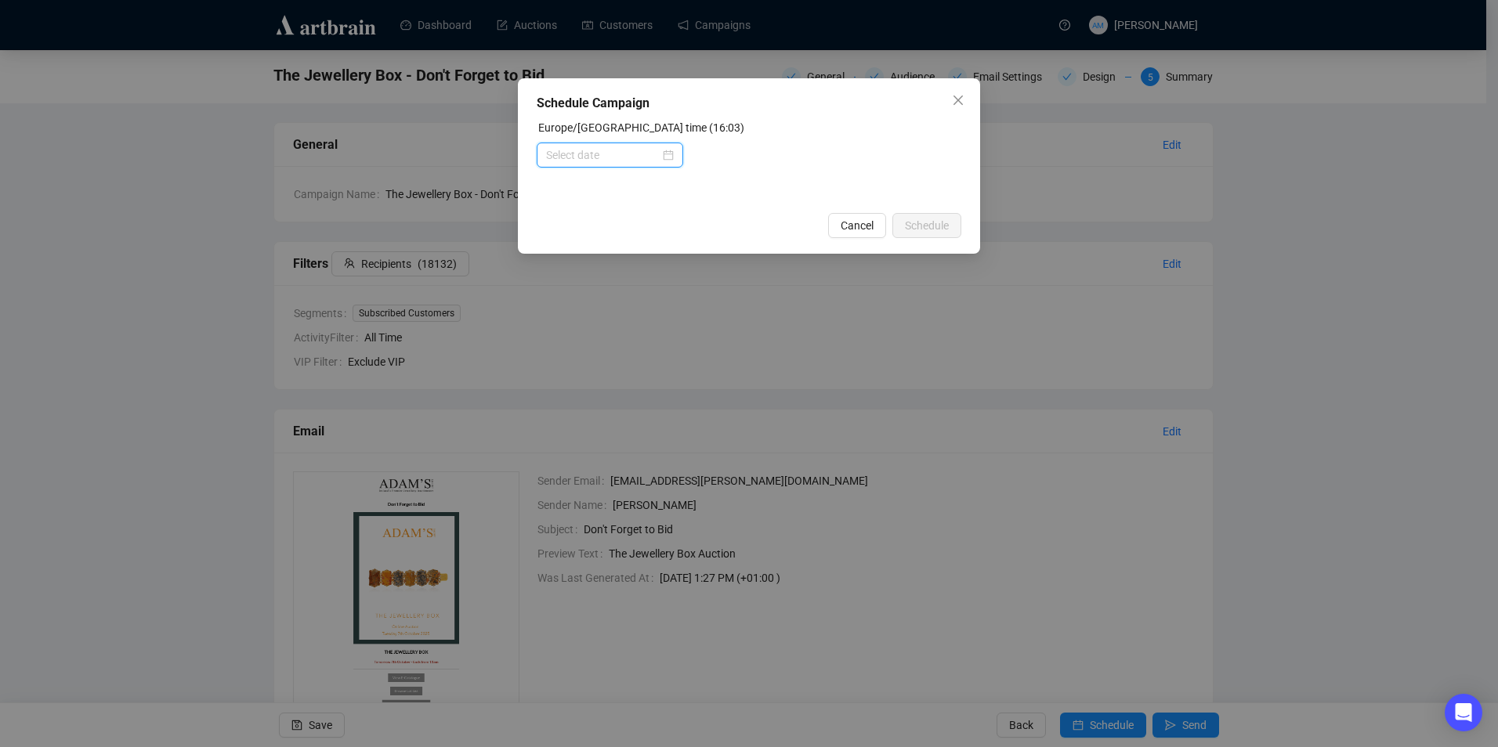
click at [579, 161] on input at bounding box center [603, 155] width 114 height 17
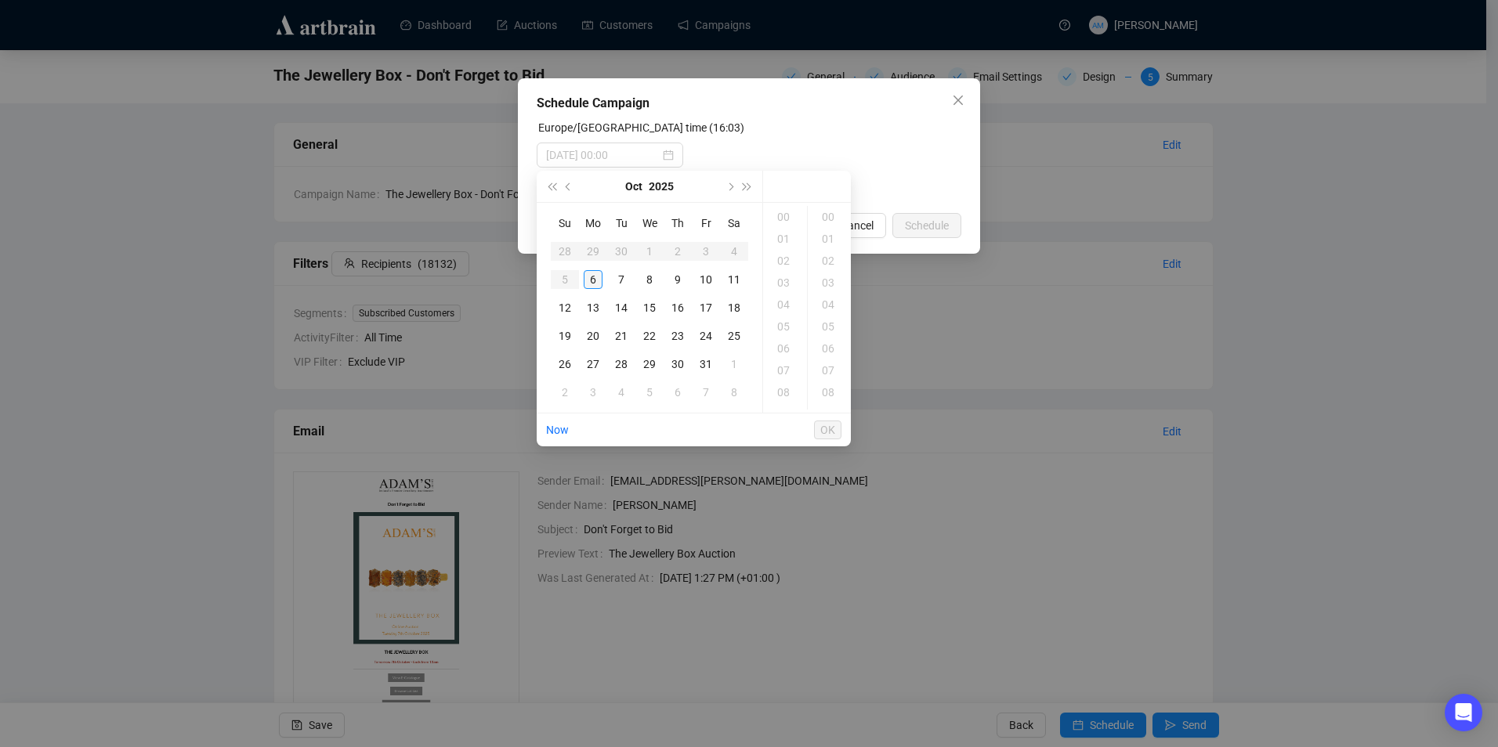
click at [594, 280] on div "6" at bounding box center [593, 279] width 19 height 19
click at [794, 261] on div "18" at bounding box center [785, 261] width 38 height 22
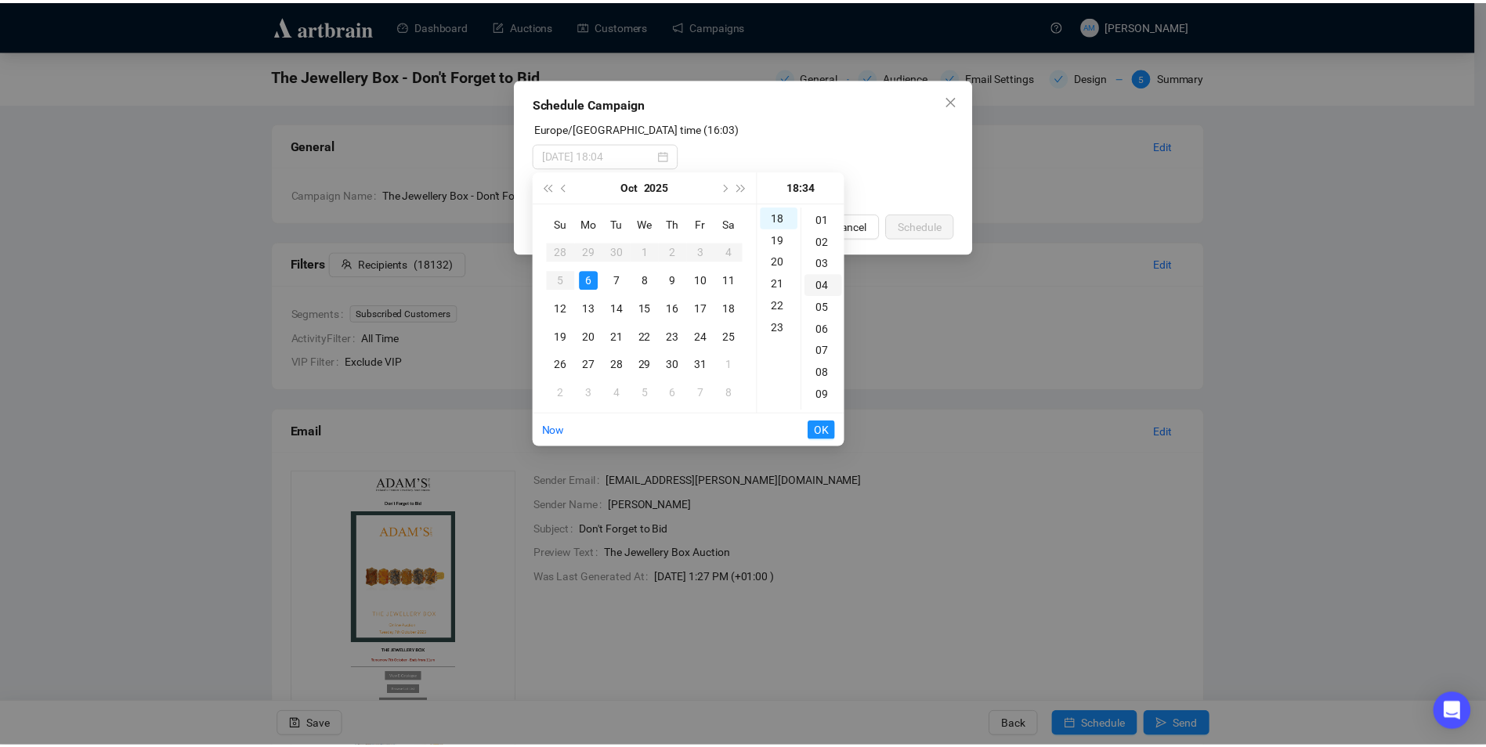
scroll to position [0, 0]
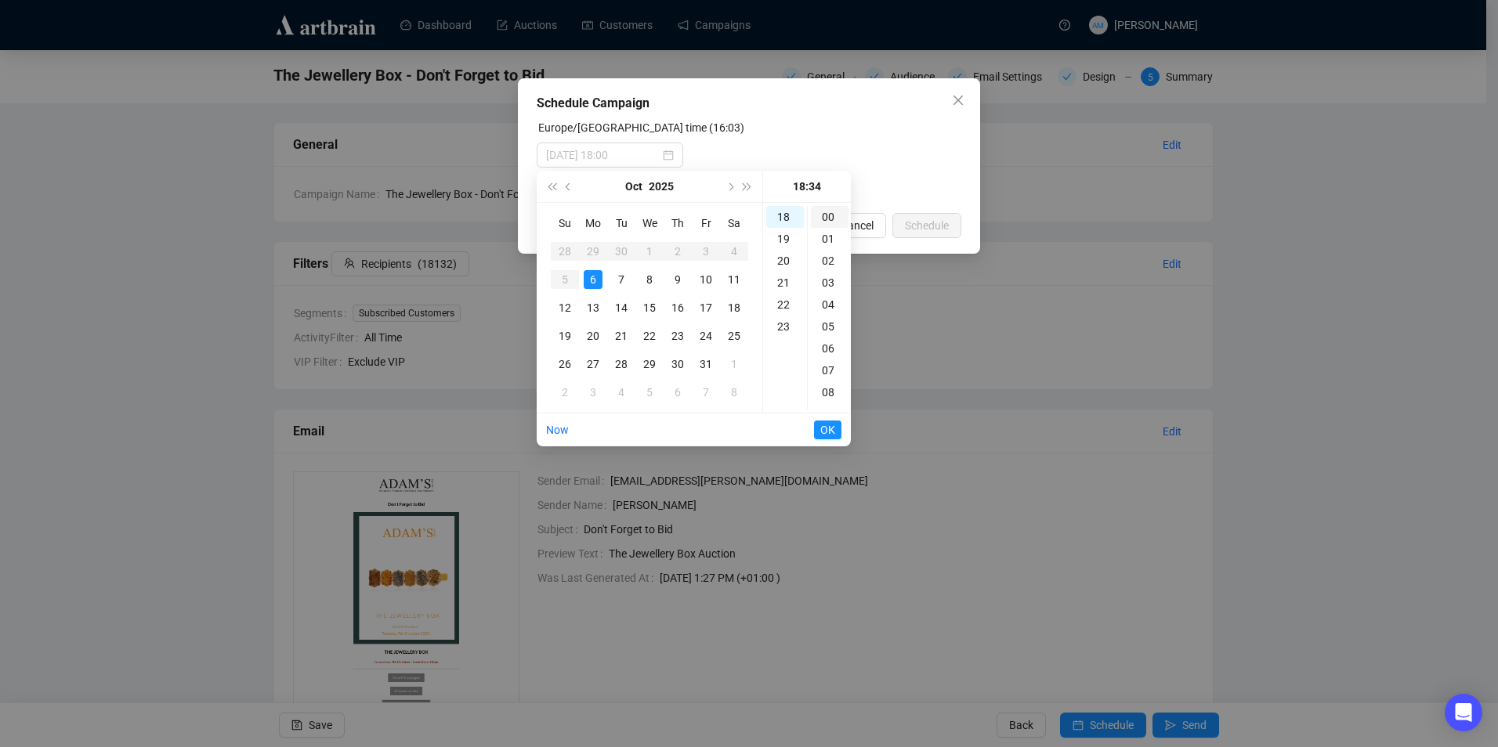
click at [827, 213] on div "00" at bounding box center [830, 217] width 38 height 22
type input "[DATE] 18:00"
click at [829, 432] on span "OK" at bounding box center [827, 430] width 15 height 30
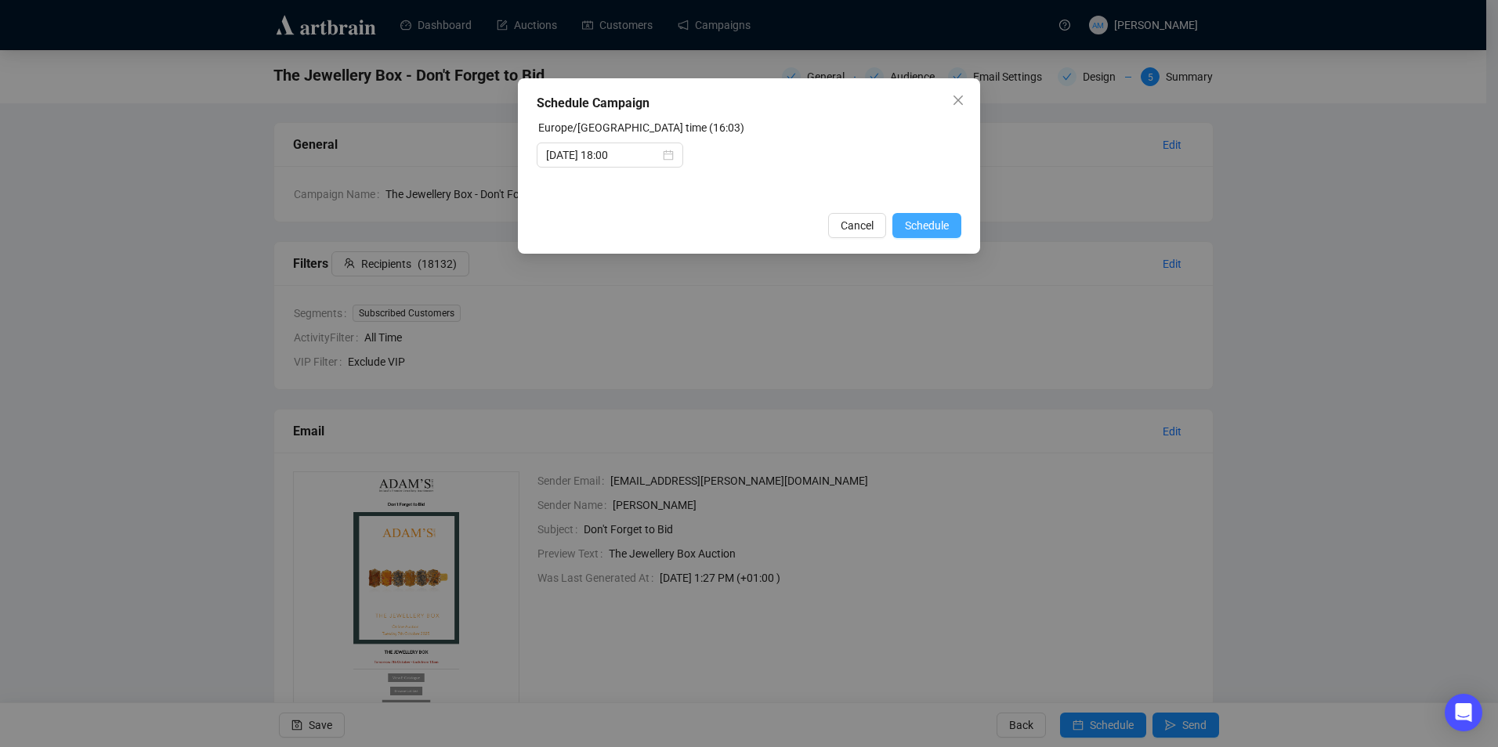
click at [939, 223] on span "Schedule" at bounding box center [927, 225] width 44 height 17
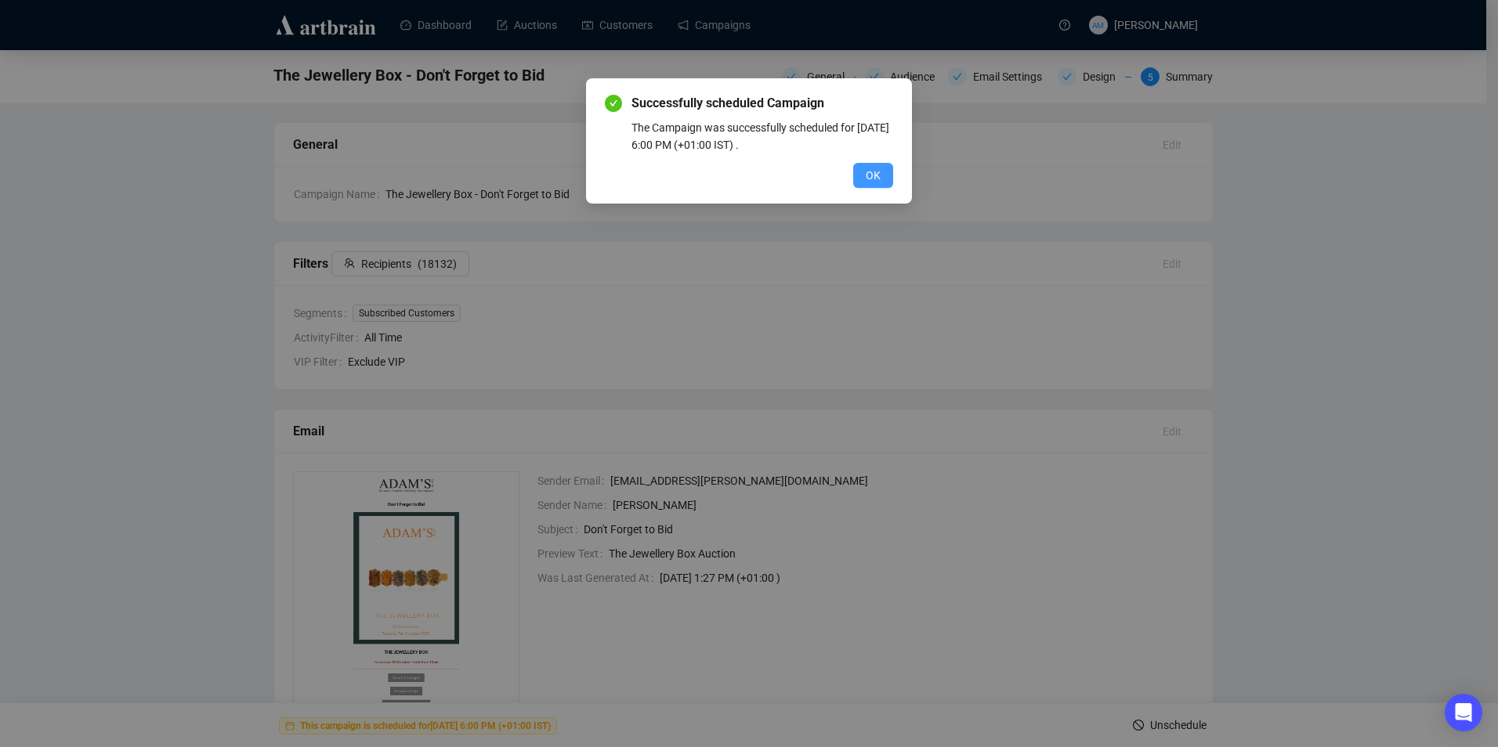
click at [859, 173] on button "OK" at bounding box center [873, 175] width 40 height 25
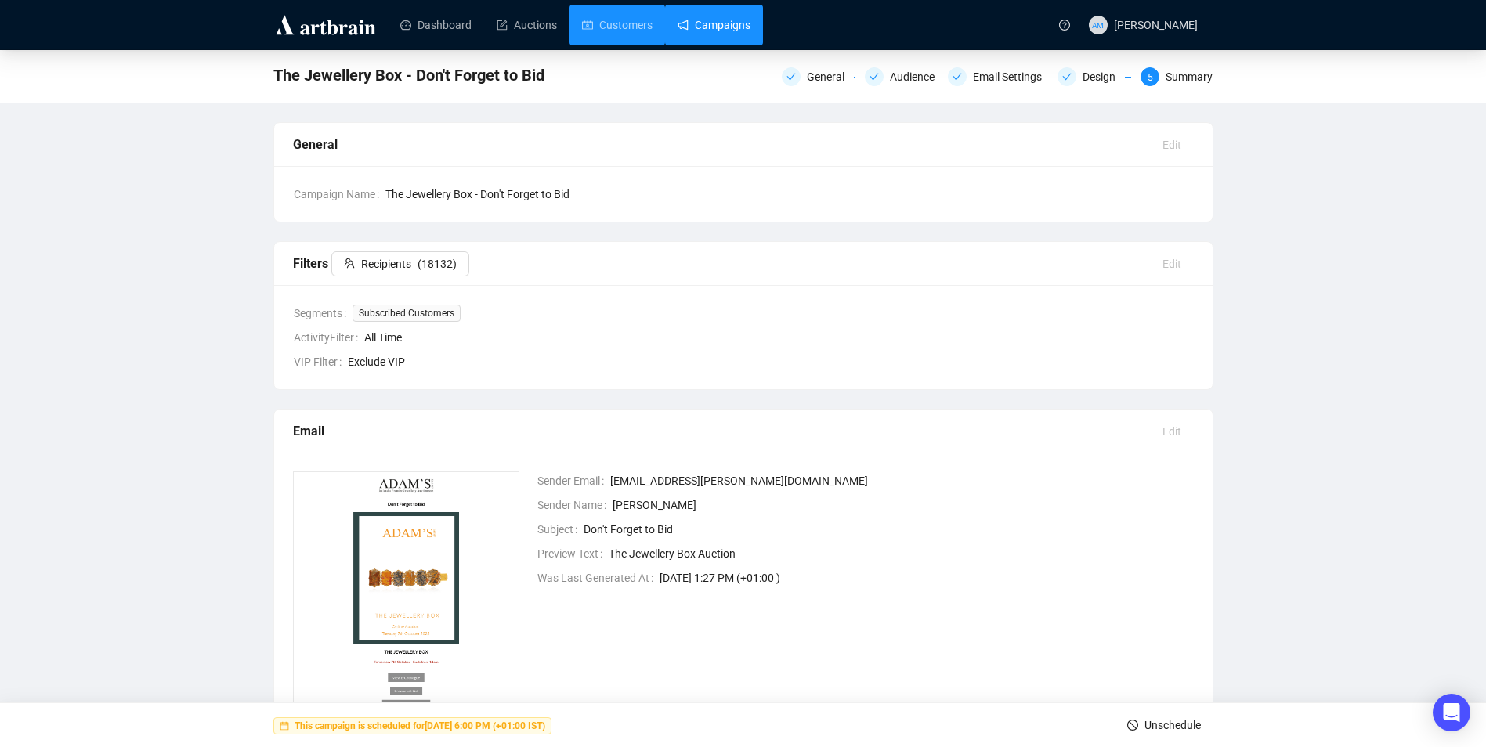
click at [704, 28] on link "Campaigns" at bounding box center [714, 25] width 73 height 41
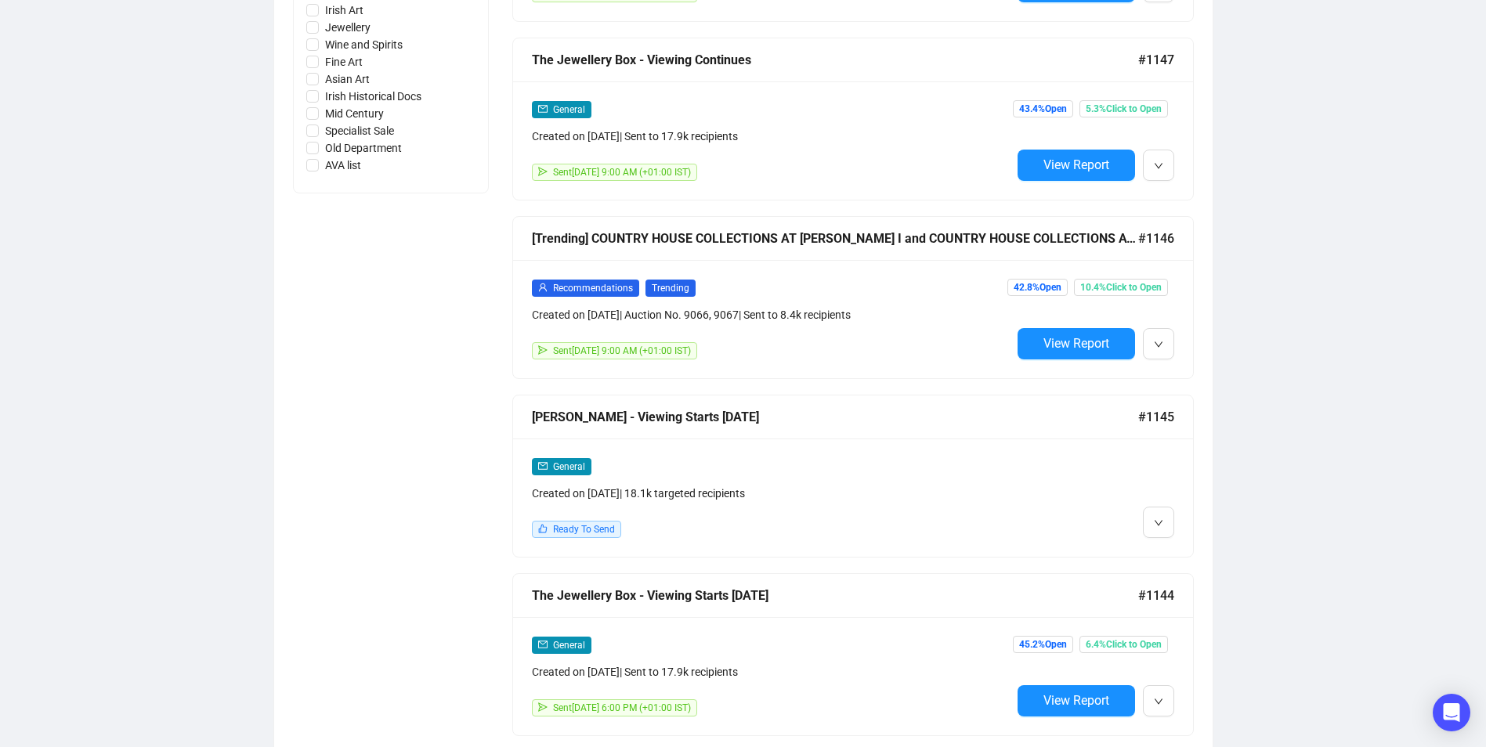
scroll to position [862, 0]
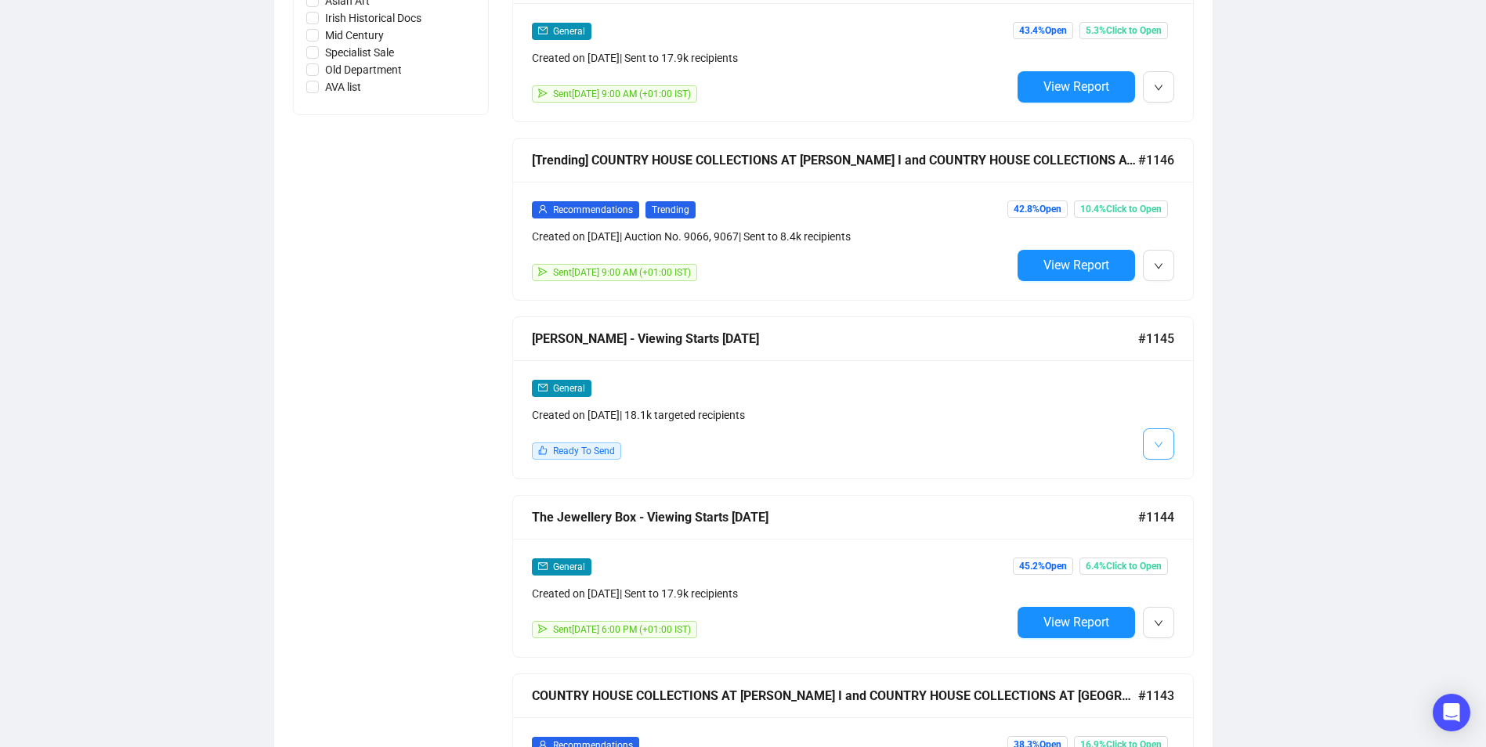
click at [1156, 440] on icon "down" at bounding box center [1158, 444] width 9 height 9
click at [1180, 474] on span "Edit" at bounding box center [1183, 474] width 19 height 13
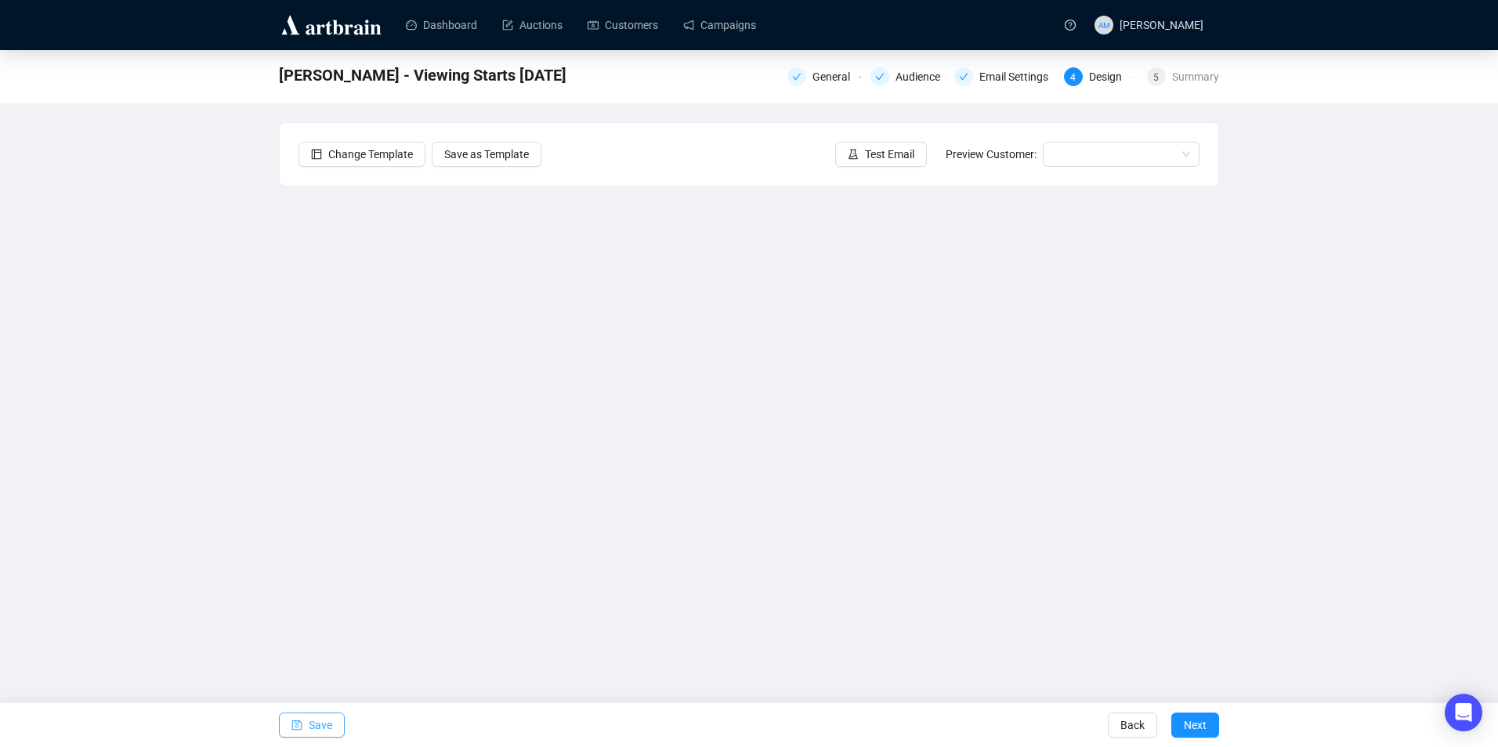
click at [299, 731] on span "button" at bounding box center [296, 726] width 11 height 44
click at [332, 715] on button "Save" at bounding box center [312, 725] width 66 height 25
click at [319, 738] on span "Save" at bounding box center [321, 726] width 24 height 44
click at [311, 729] on span "Save" at bounding box center [321, 726] width 24 height 44
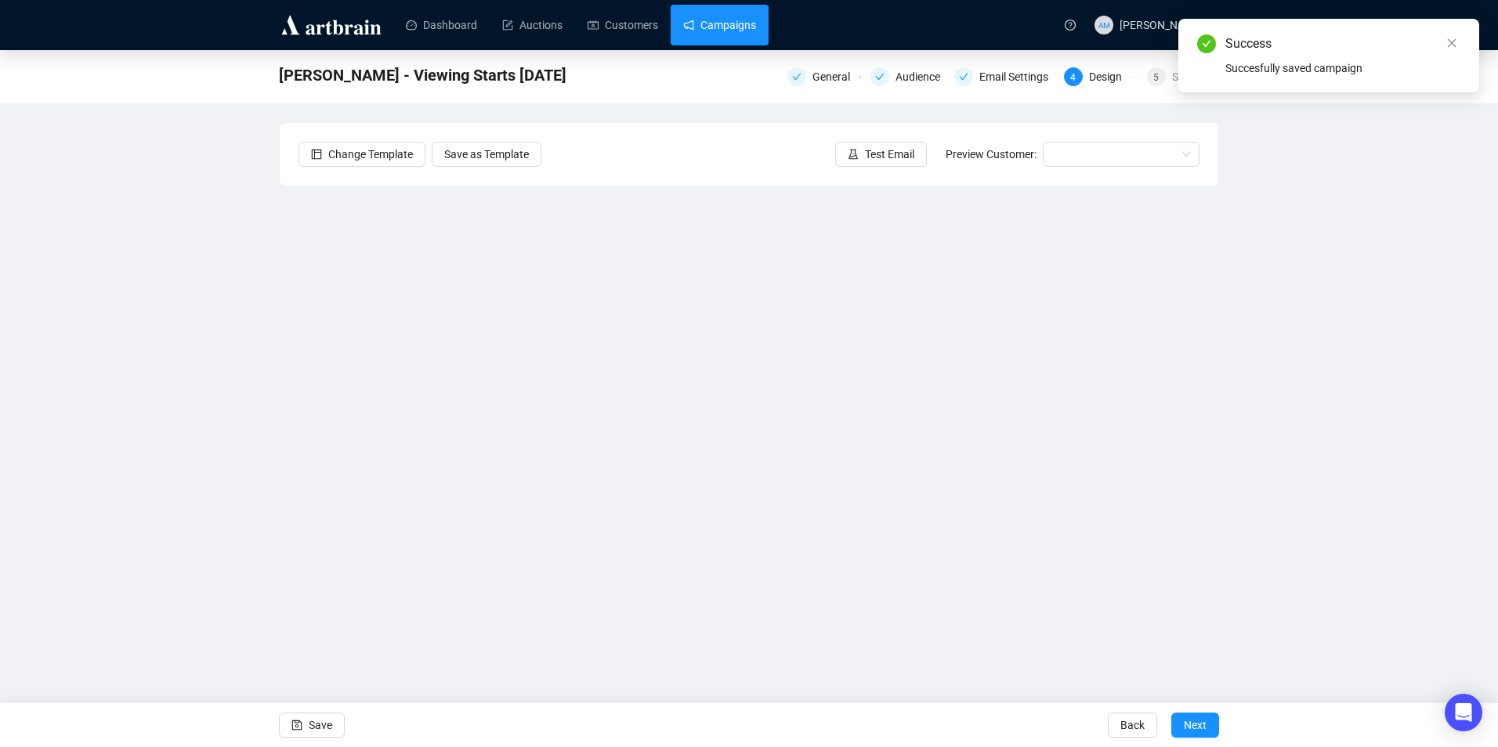
drag, startPoint x: 718, startPoint y: 24, endPoint x: 697, endPoint y: 13, distance: 22.8
click at [718, 24] on link "Campaigns" at bounding box center [719, 25] width 73 height 41
